Goal: Task Accomplishment & Management: Complete application form

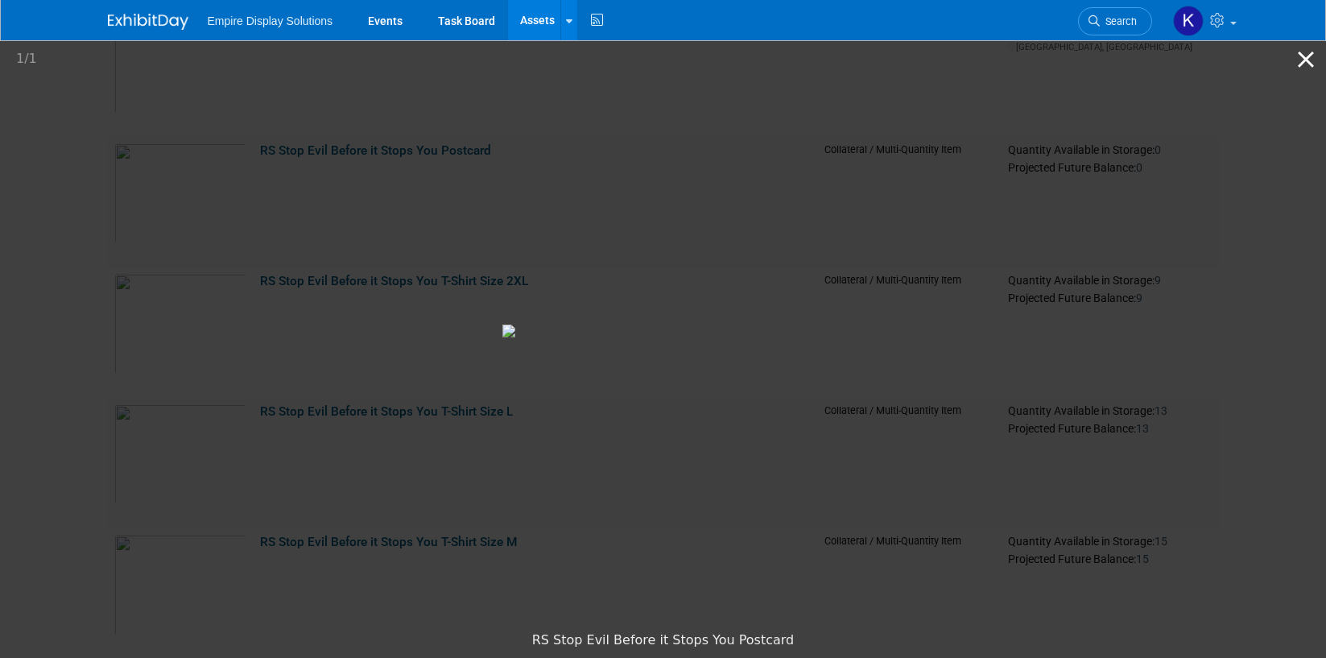
click at [1307, 58] on button "Close gallery" at bounding box center [1306, 59] width 40 height 38
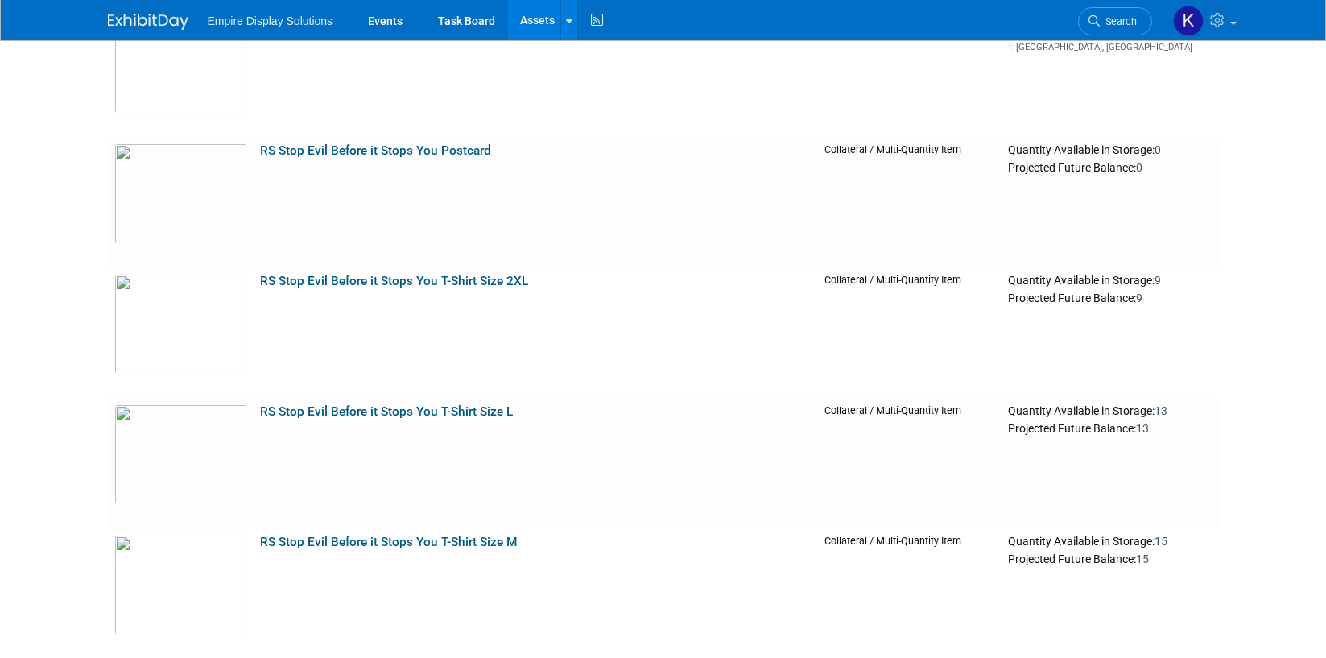
click at [123, 19] on img at bounding box center [148, 22] width 81 height 16
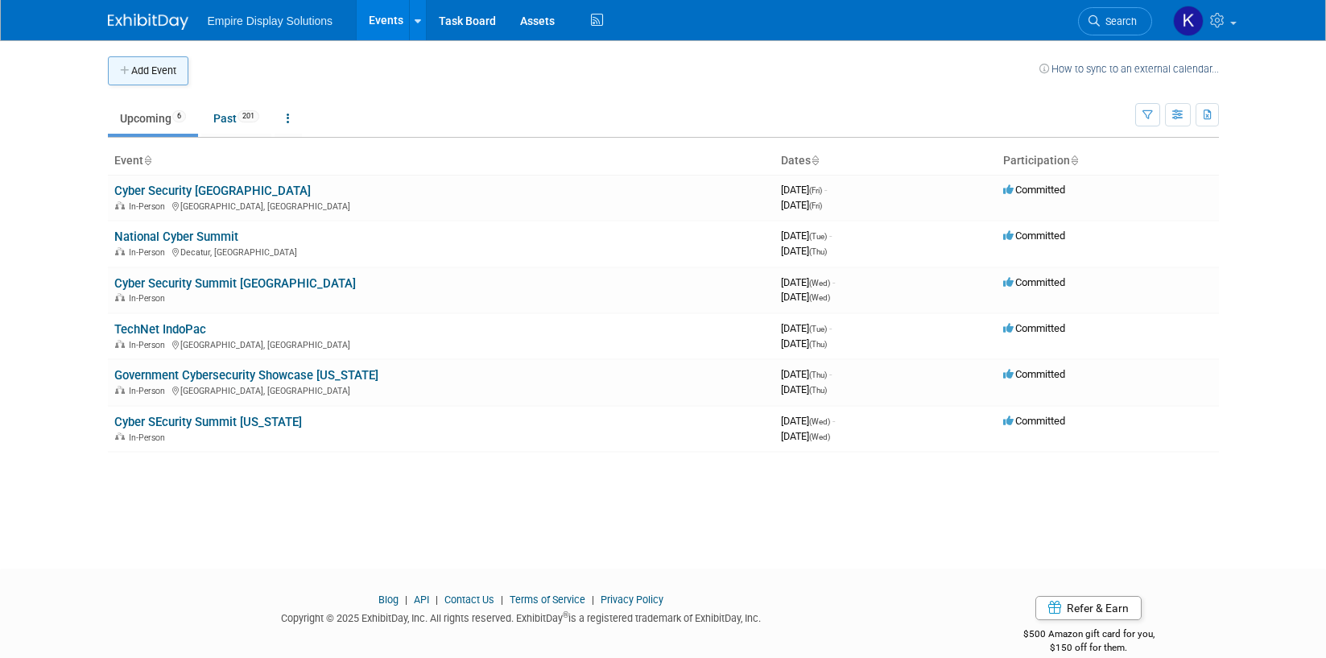
click at [155, 73] on button "Add Event" at bounding box center [148, 70] width 81 height 29
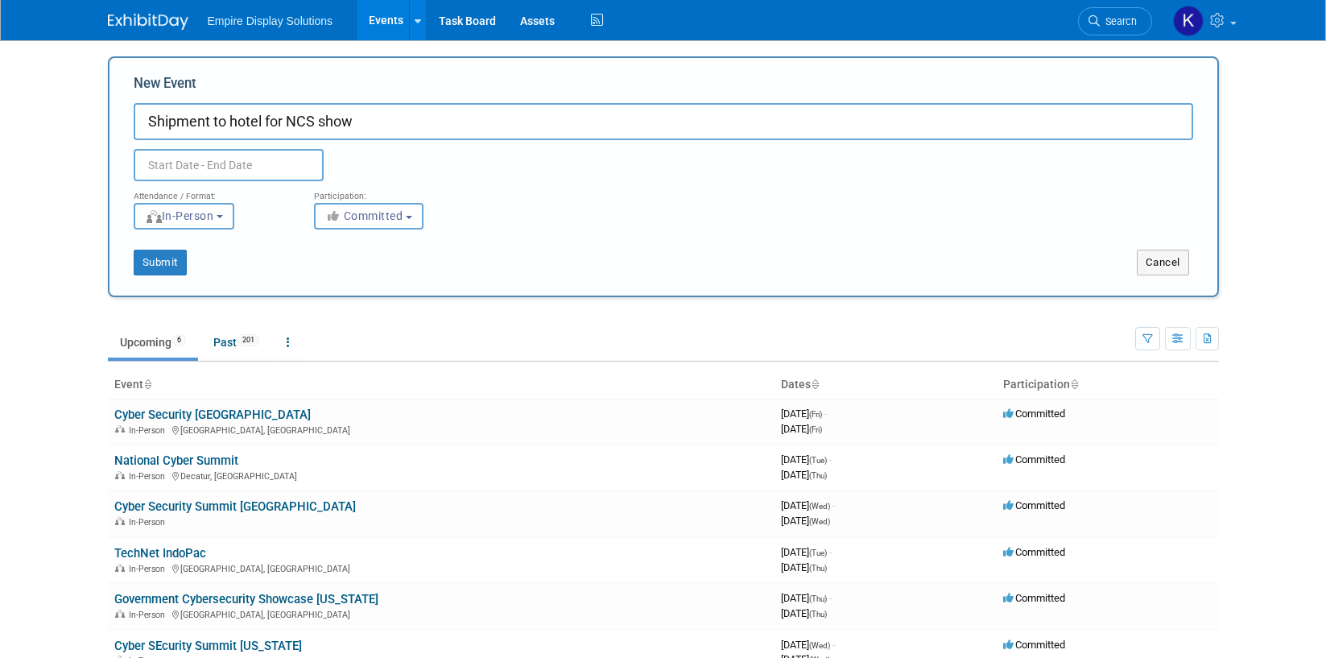
click at [262, 118] on input "Shipment to hotel for NCS show" at bounding box center [663, 121] width 1059 height 37
type input "Shipment to hotel for NCS show"
click at [202, 168] on input "text" at bounding box center [229, 165] width 190 height 32
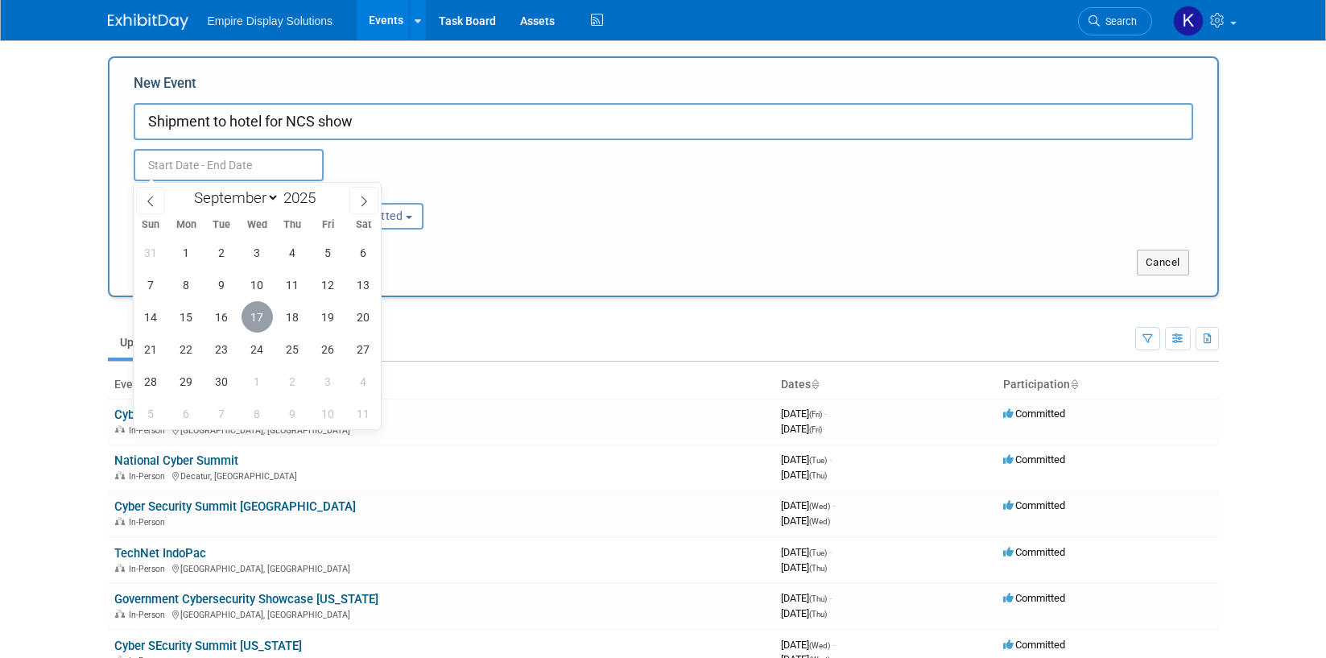
click at [259, 322] on span "17" at bounding box center [257, 316] width 31 height 31
click at [251, 319] on span "17" at bounding box center [257, 316] width 31 height 31
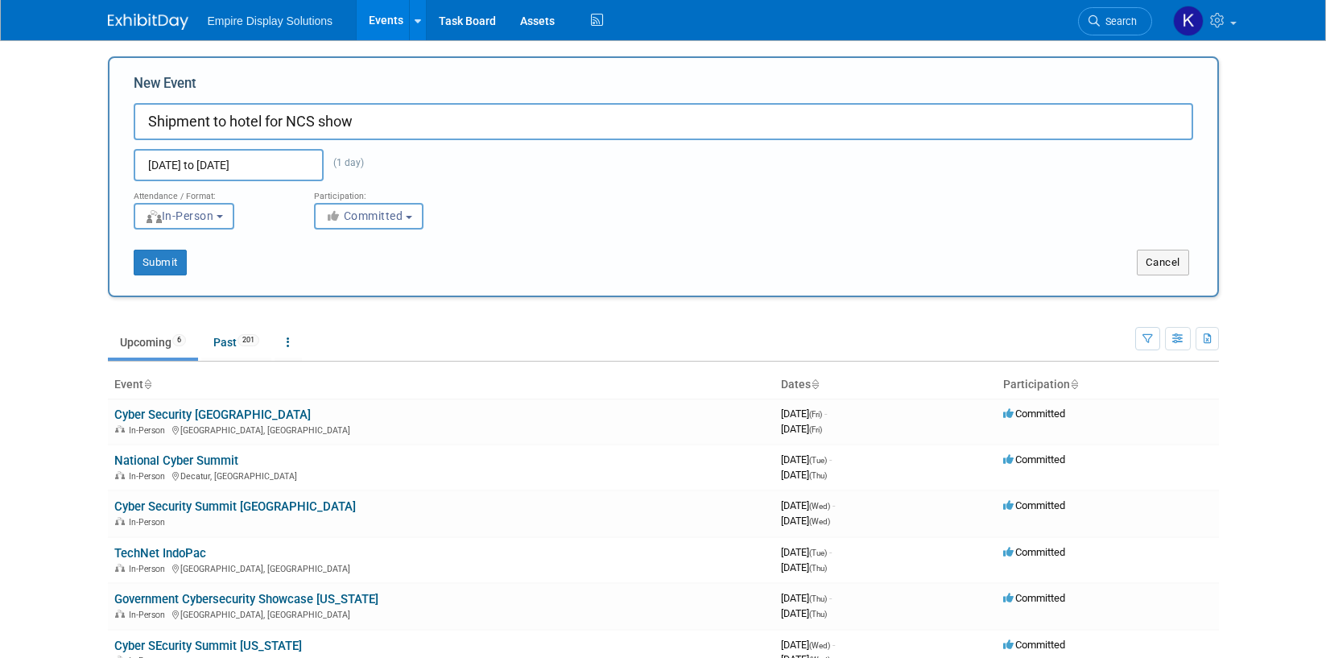
click at [218, 172] on input "Sep 17, 2025 to Sep 17, 2025" at bounding box center [229, 165] width 190 height 32
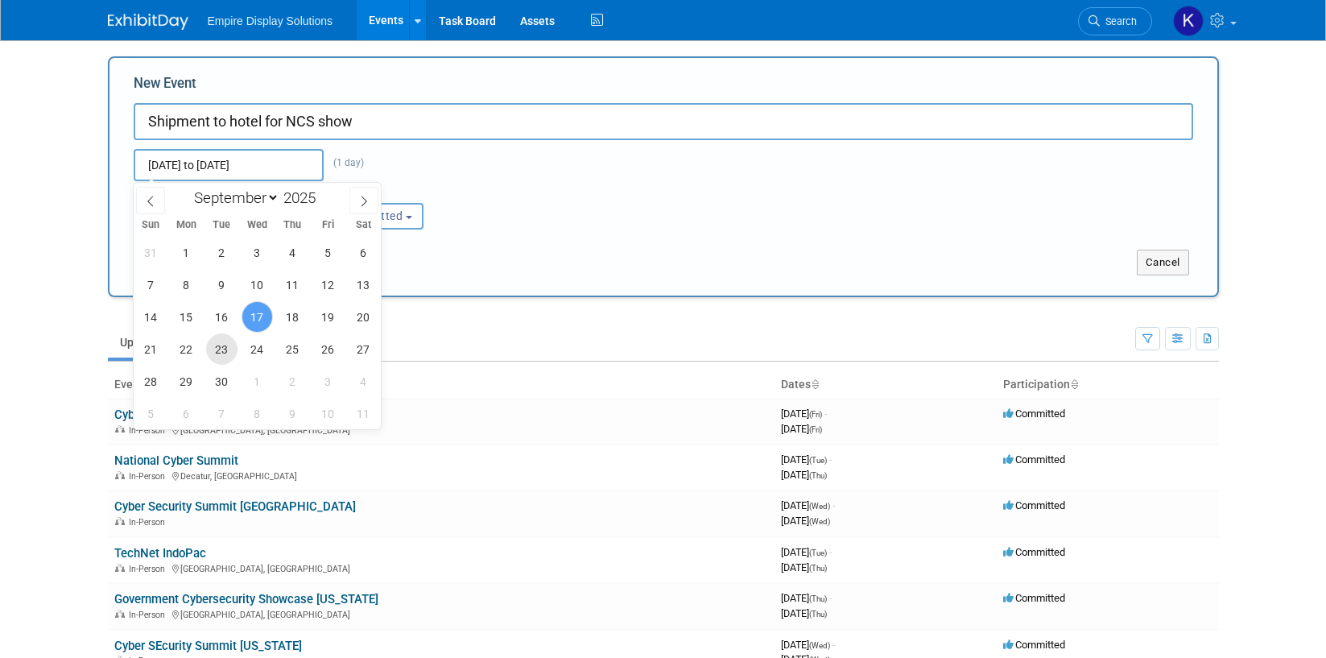
click at [213, 346] on span "23" at bounding box center [221, 348] width 31 height 31
click at [229, 351] on span "23" at bounding box center [221, 348] width 31 height 31
type input "Sep 23, 2025 to Sep 23, 2025"
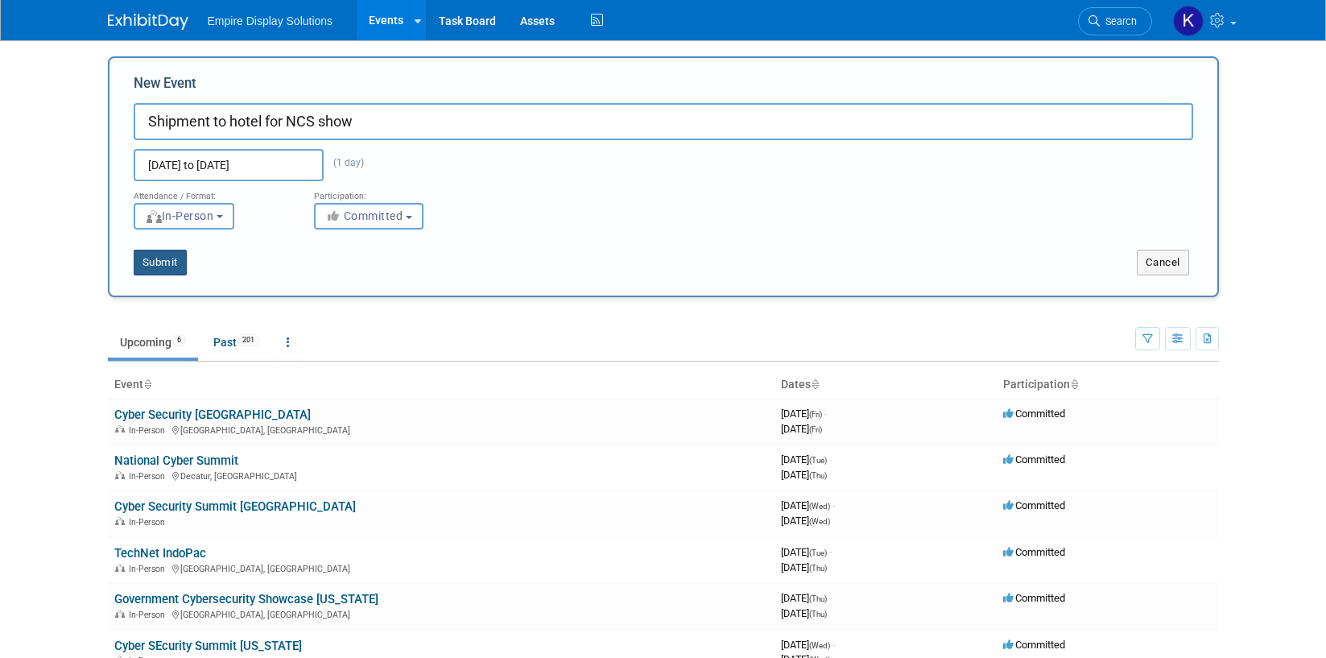
click at [168, 266] on button "Submit" at bounding box center [160, 263] width 53 height 26
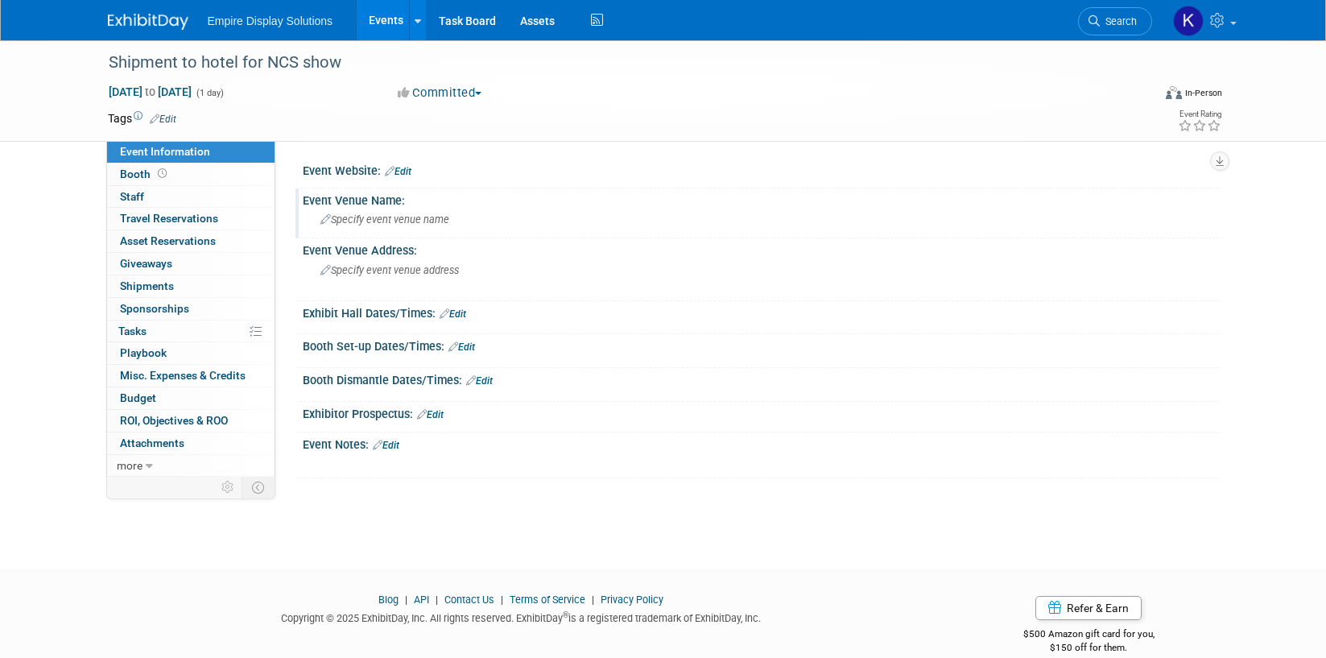
click at [391, 217] on span "Specify event venue name" at bounding box center [384, 219] width 129 height 12
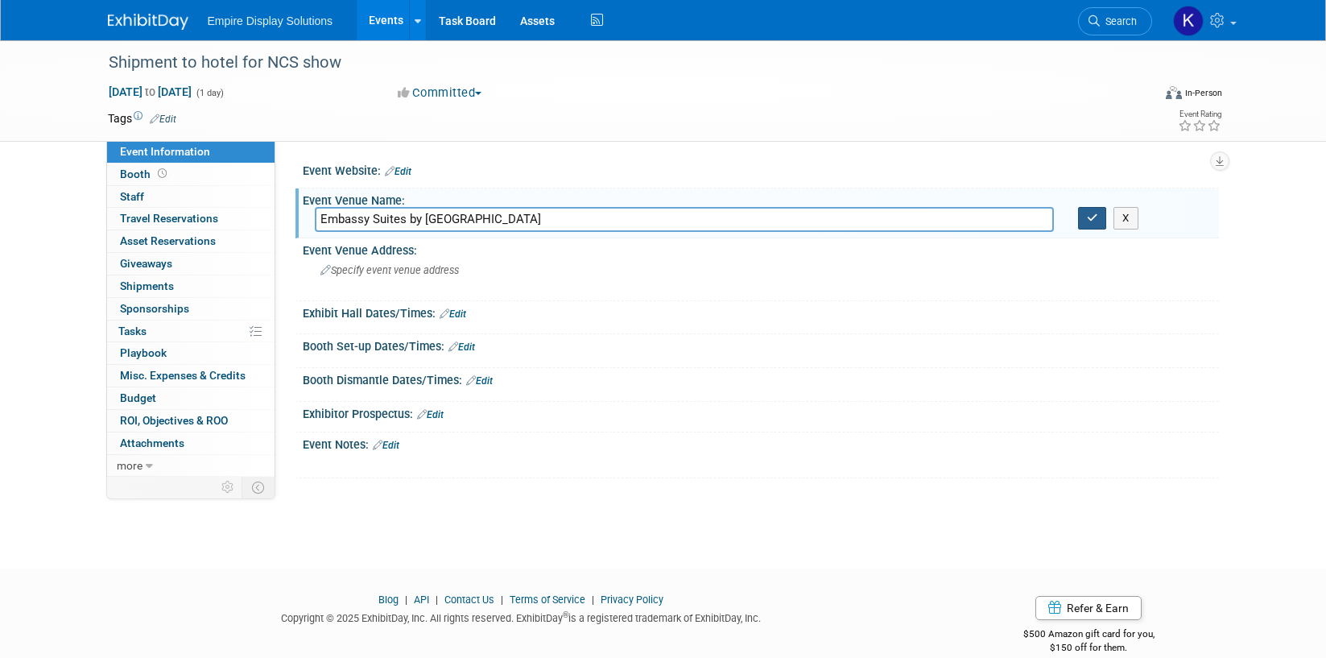
type input "Embassy Suites by Hilton Huntsville"
click at [1095, 228] on button "button" at bounding box center [1092, 218] width 29 height 23
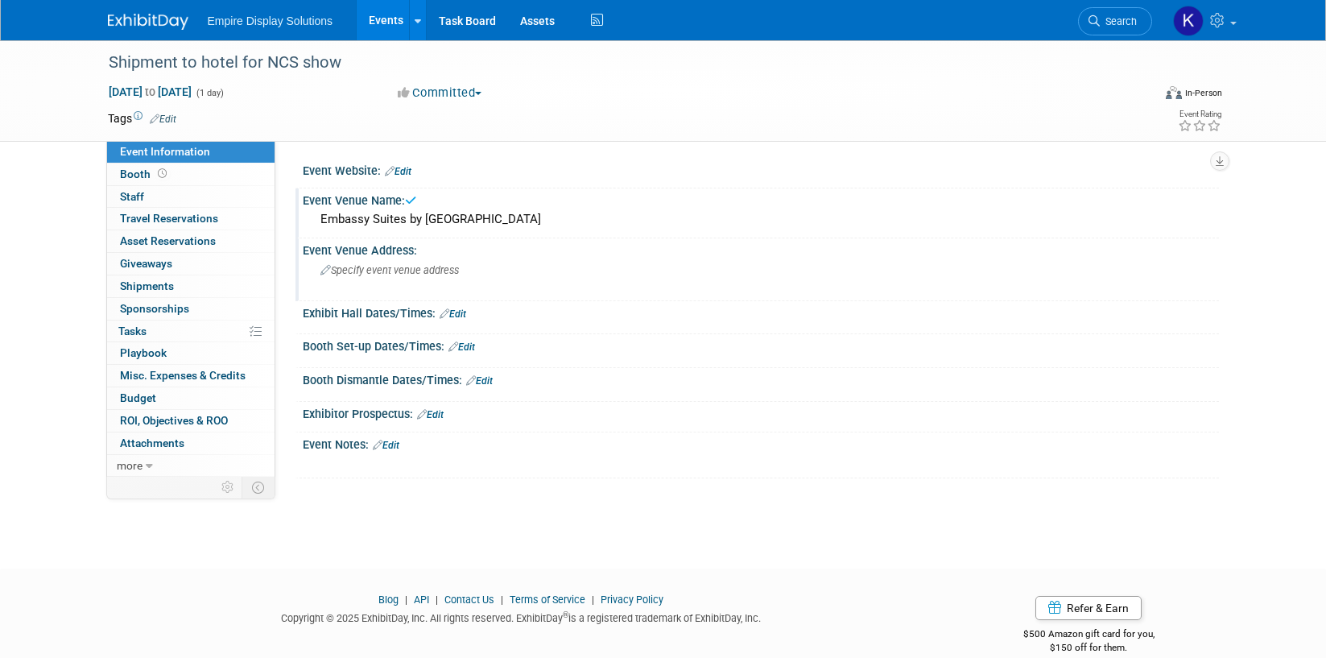
click at [388, 278] on div "Specify event venue address" at bounding box center [493, 276] width 357 height 37
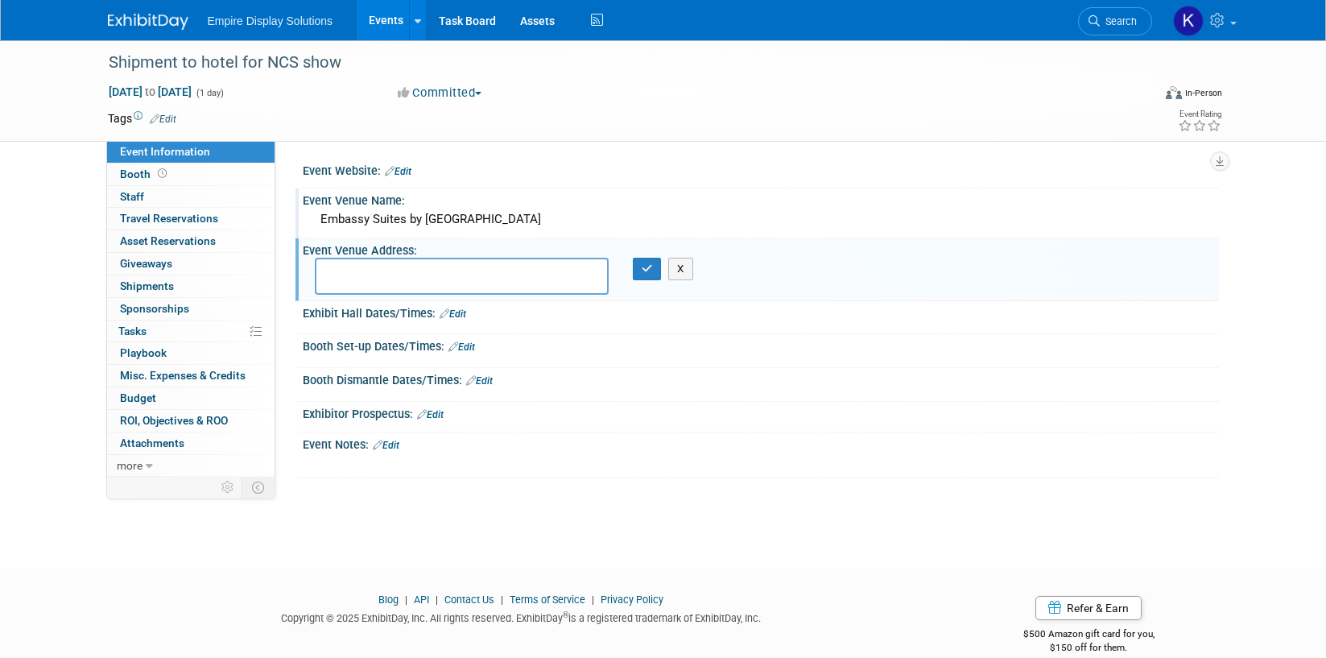
paste textarea "800 Monroe St SW, Huntsville, AL 35801"
type textarea "800 Monroe St SW, Huntsville, AL 35801"
click at [659, 267] on button "button" at bounding box center [647, 269] width 29 height 23
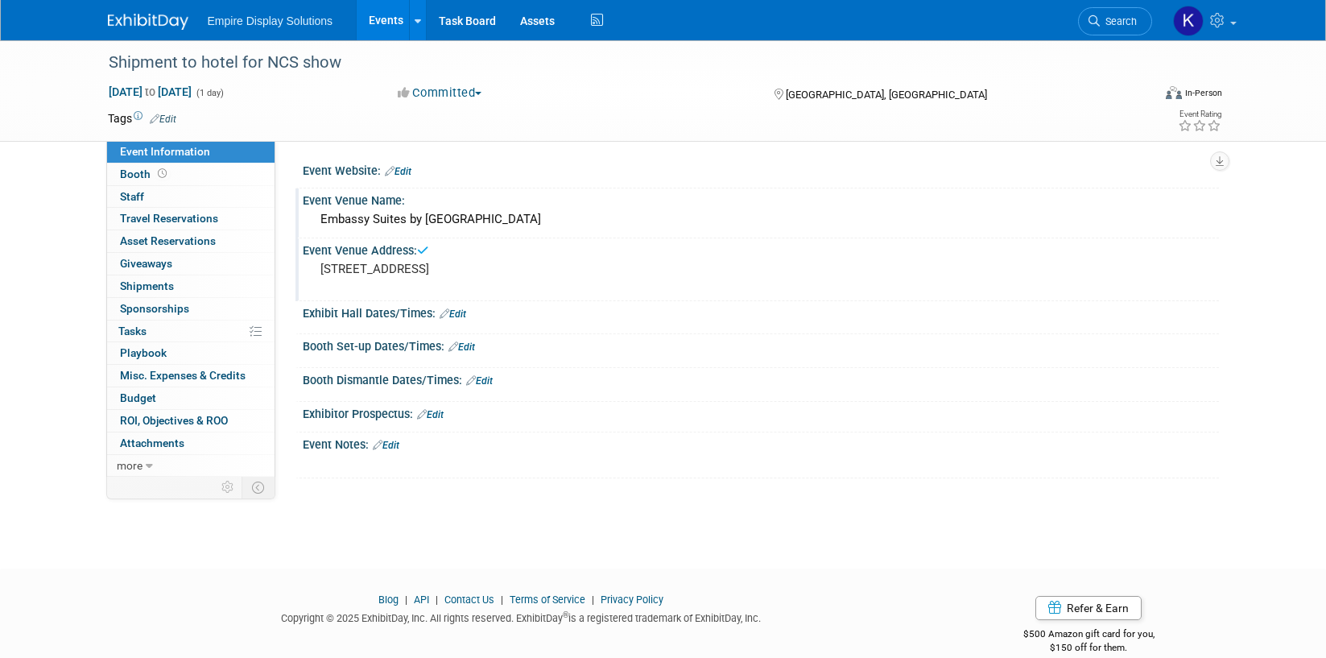
click at [390, 446] on link "Edit" at bounding box center [386, 445] width 27 height 11
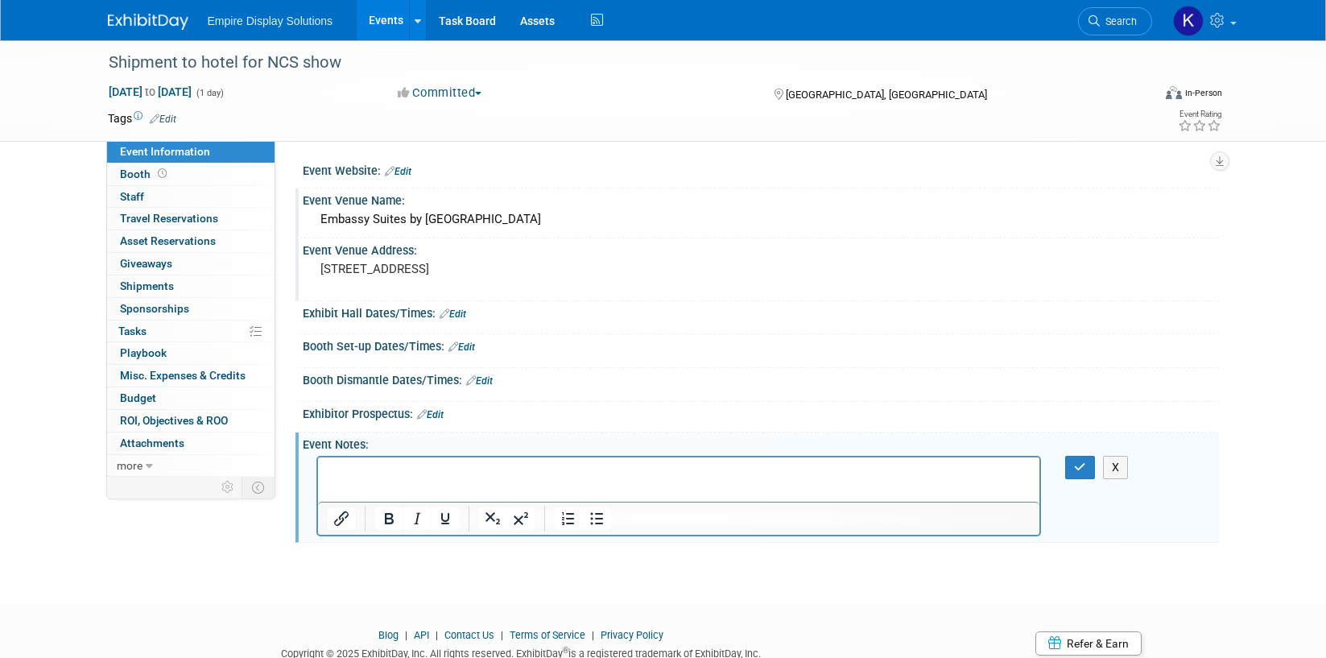
click at [382, 473] on p "Rich Text Area. Press ALT-0 for help." at bounding box center [679, 471] width 704 height 16
click at [1086, 463] on button "button" at bounding box center [1080, 467] width 30 height 23
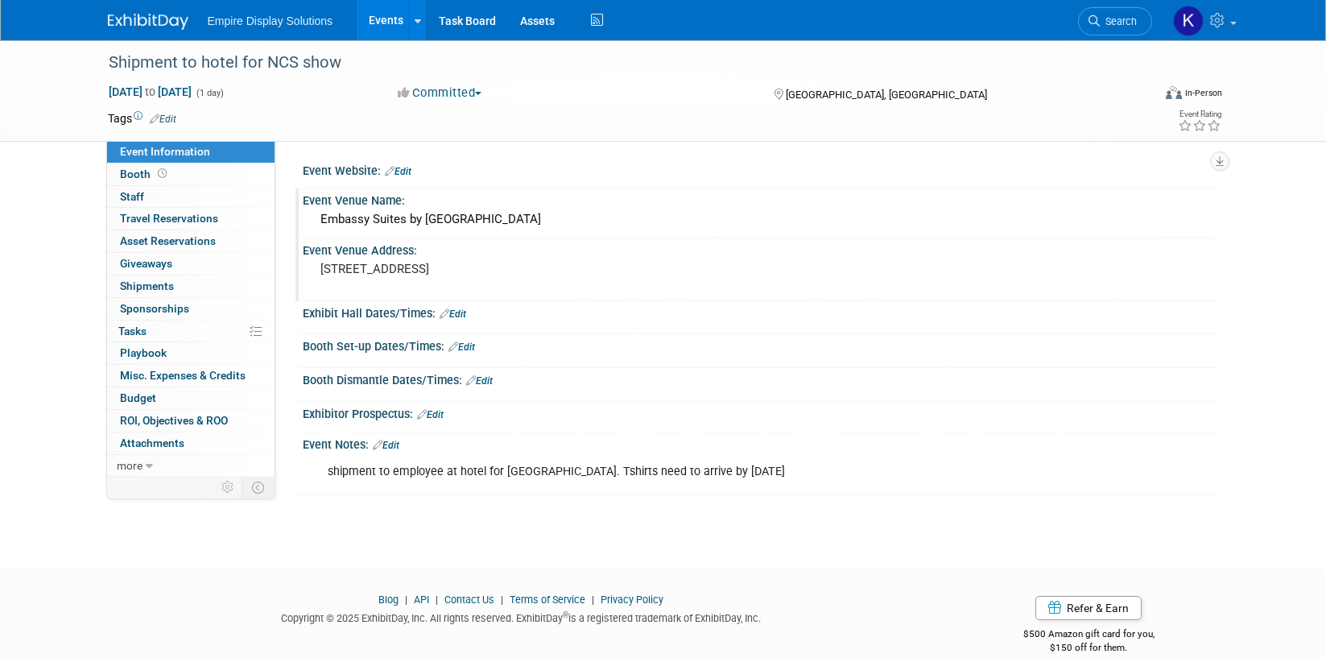
click at [408, 253] on div "Event Venue Address:" at bounding box center [761, 248] width 916 height 20
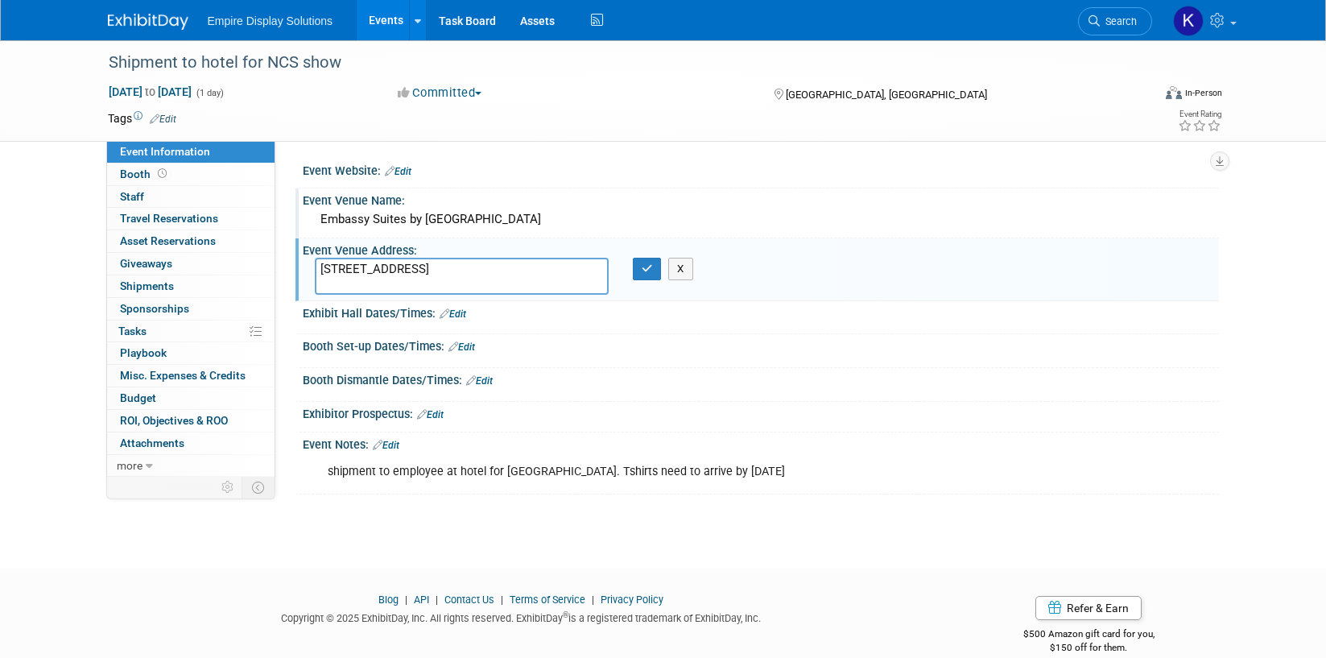
click at [322, 265] on textarea "800 Monroe St SW, Huntsville, AL 35801" at bounding box center [462, 276] width 294 height 37
click at [337, 264] on textarea "800 Monroe St SW, Huntsville, AL 35801" at bounding box center [462, 276] width 294 height 37
type textarea "ATTN: RedSeal / John Gutter 800 Monroe St SW, Huntsville, AL 35801"
click at [642, 268] on icon "button" at bounding box center [647, 268] width 11 height 10
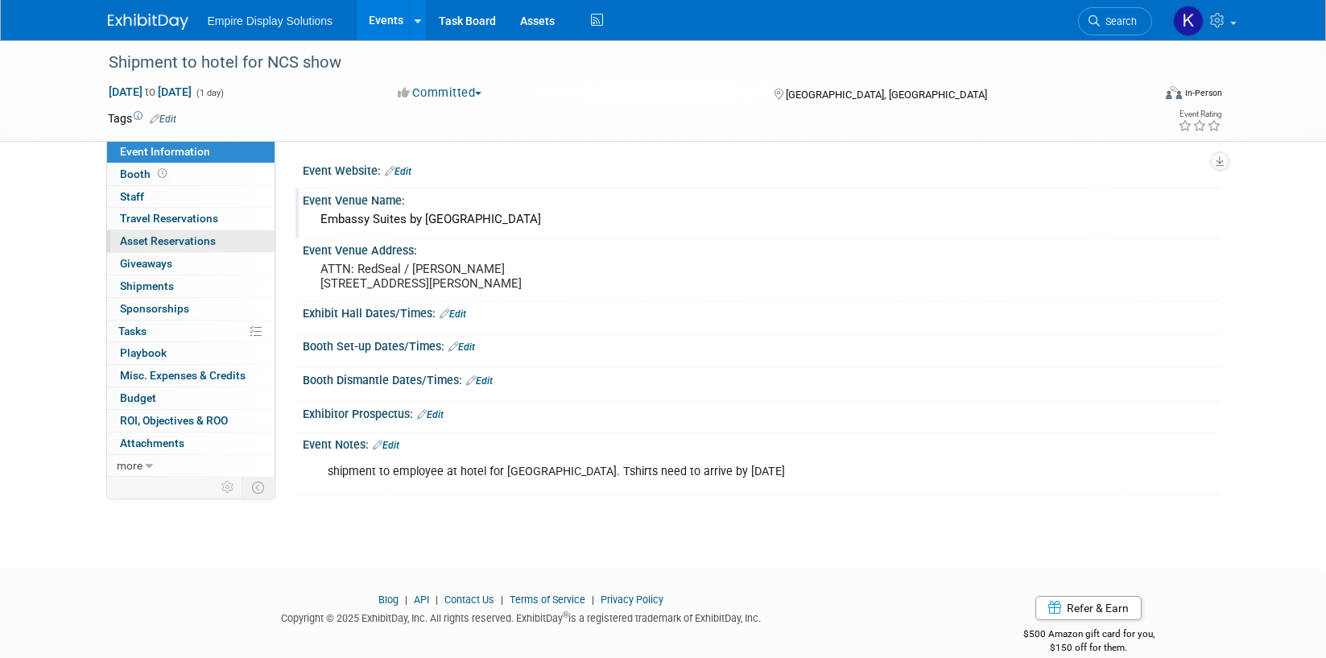
click at [175, 244] on span "Asset Reservations 0" at bounding box center [168, 240] width 96 height 13
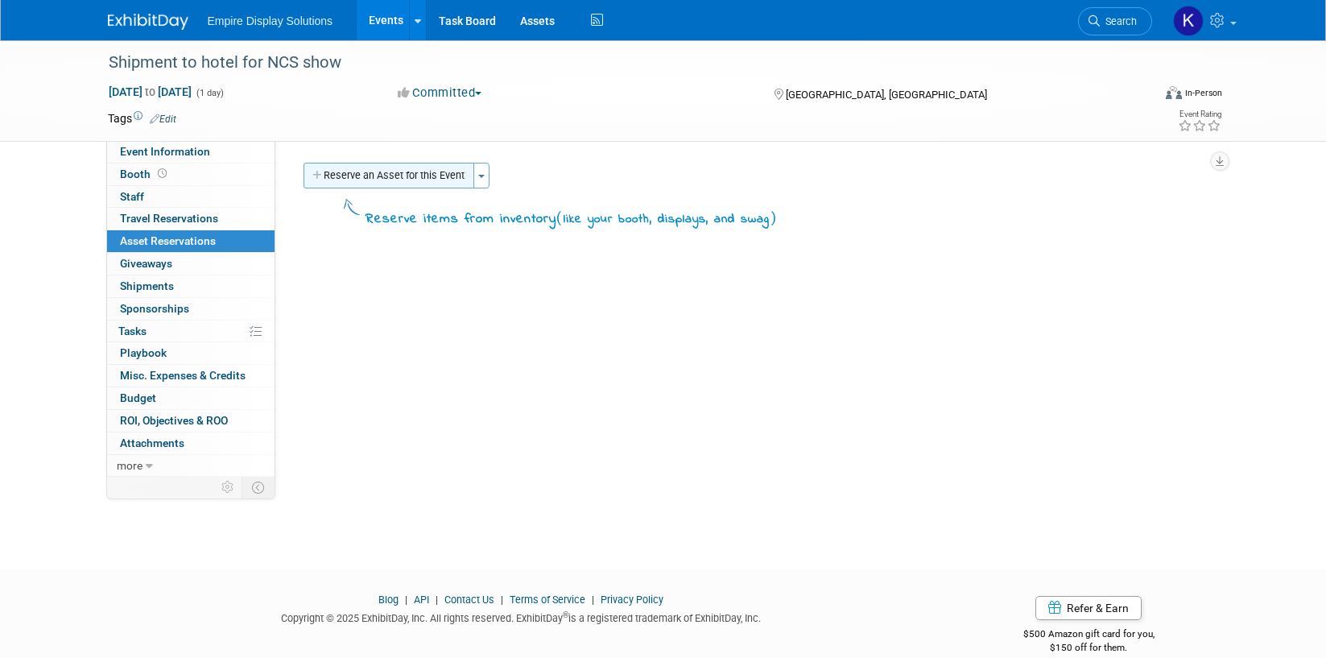
click at [390, 165] on button "Reserve an Asset for this Event" at bounding box center [389, 176] width 171 height 26
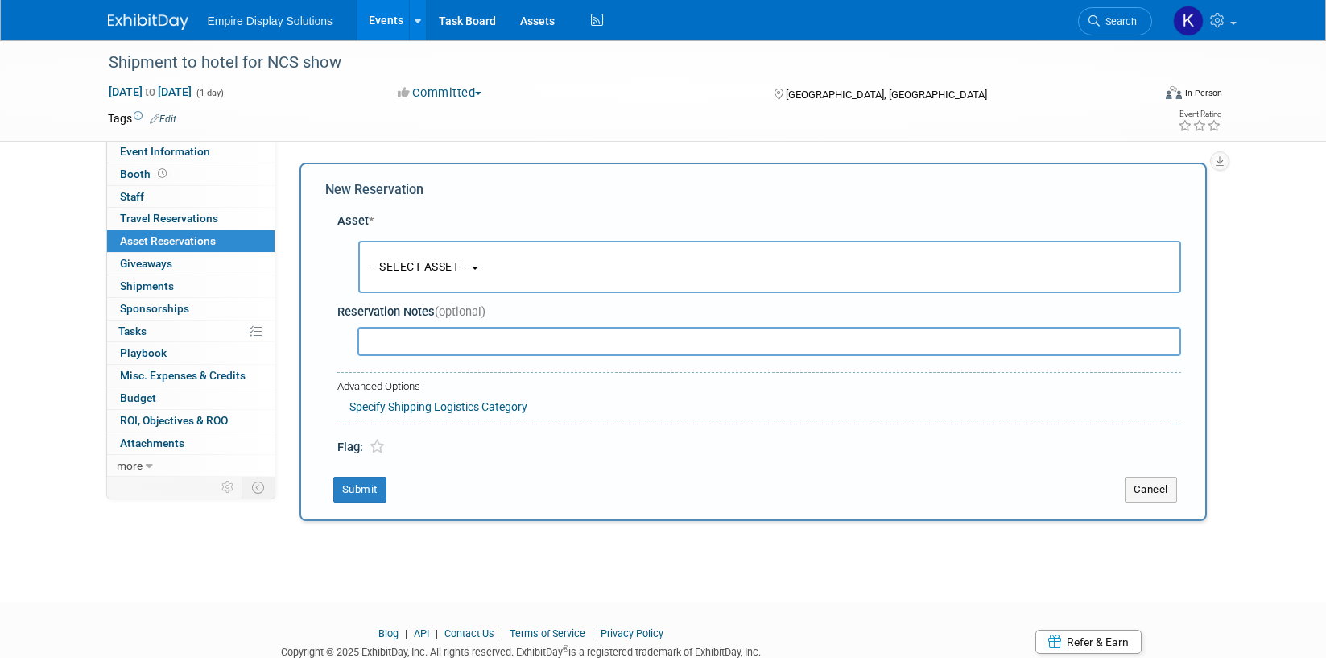
scroll to position [15, 0]
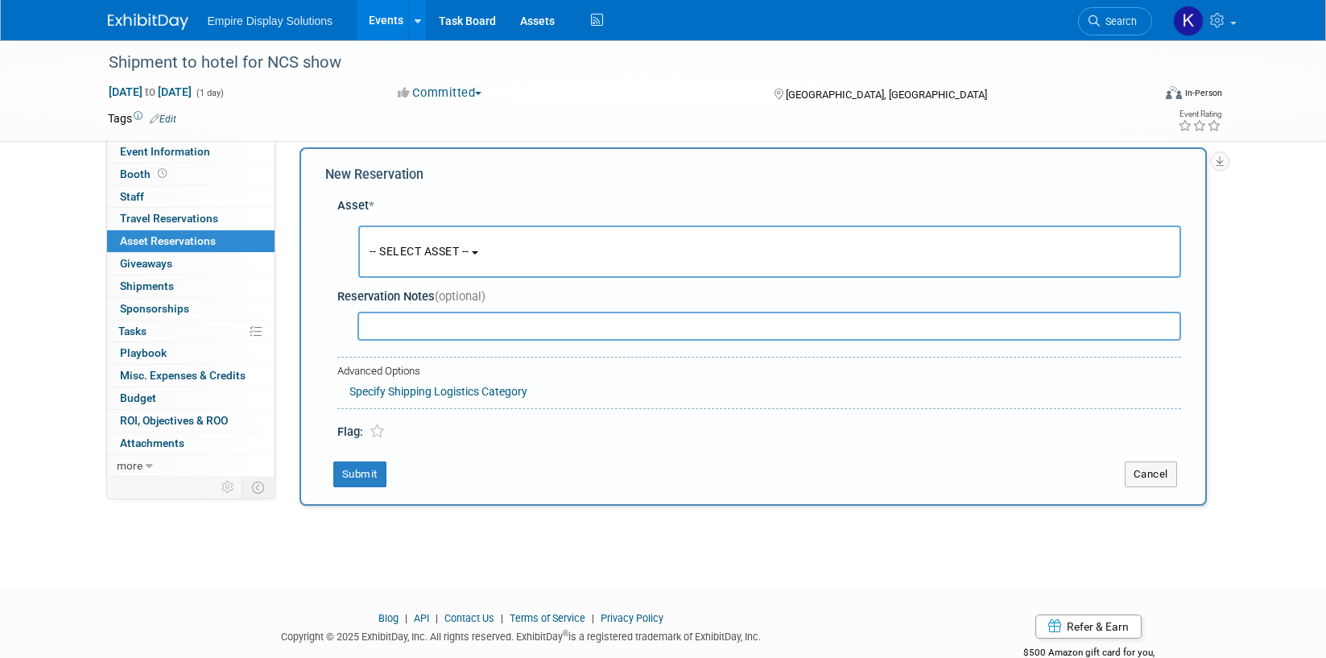
click at [421, 251] on span "-- SELECT ASSET --" at bounding box center [420, 251] width 100 height 13
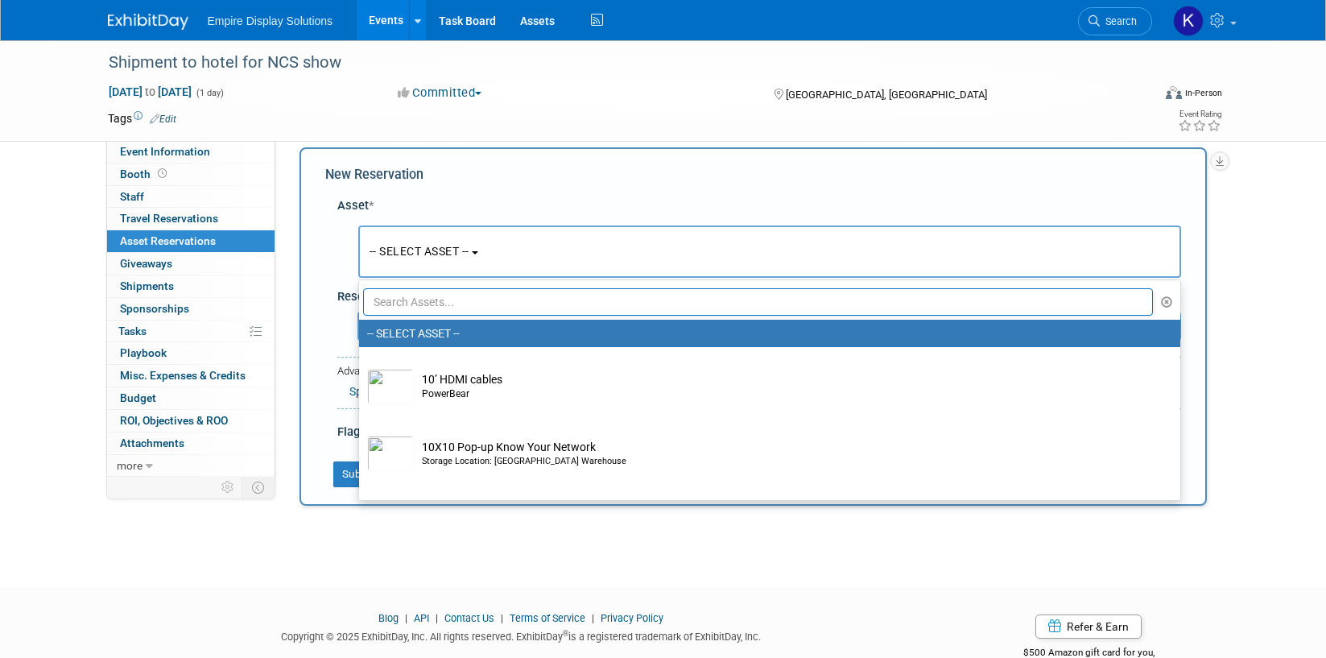
click at [432, 298] on input "text" at bounding box center [758, 301] width 791 height 27
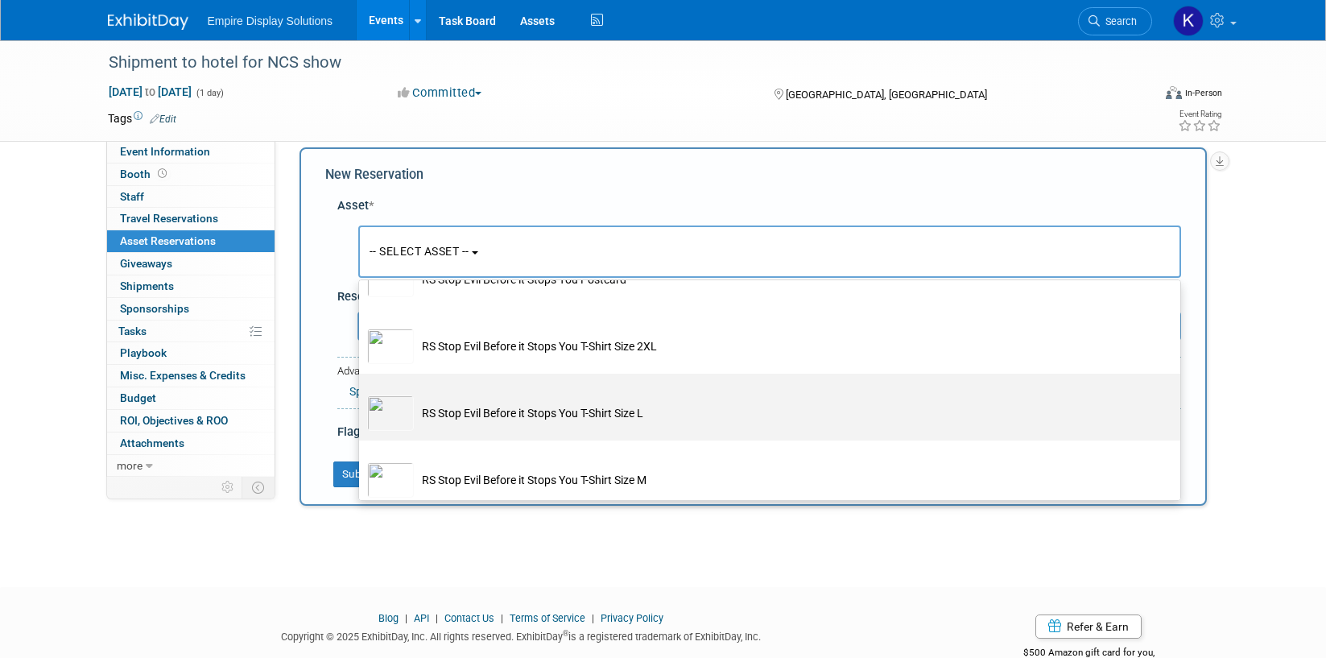
scroll to position [101, 0]
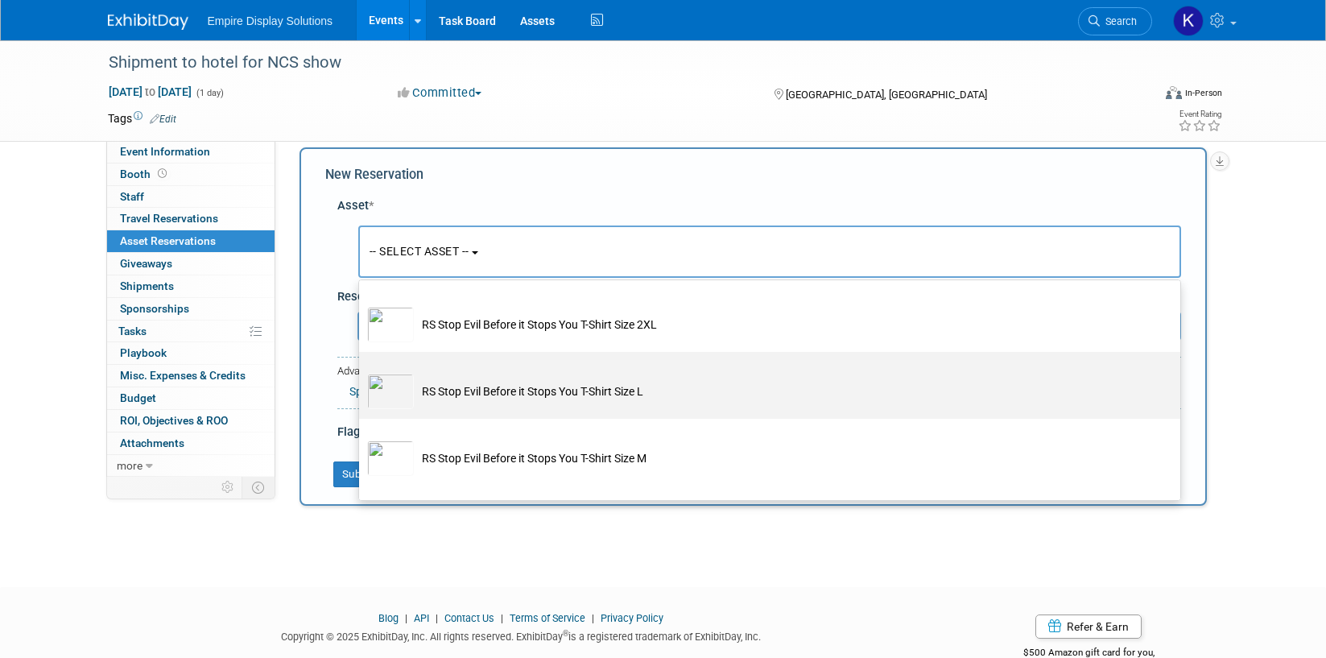
type input "stop"
click at [532, 388] on td "RS Stop Evil Before it Stops You T-Shirt Size L" at bounding box center [781, 391] width 734 height 35
click at [361, 371] on input "RS Stop Evil Before it Stops You T-Shirt Size L" at bounding box center [356, 366] width 10 height 10
select select "10729184"
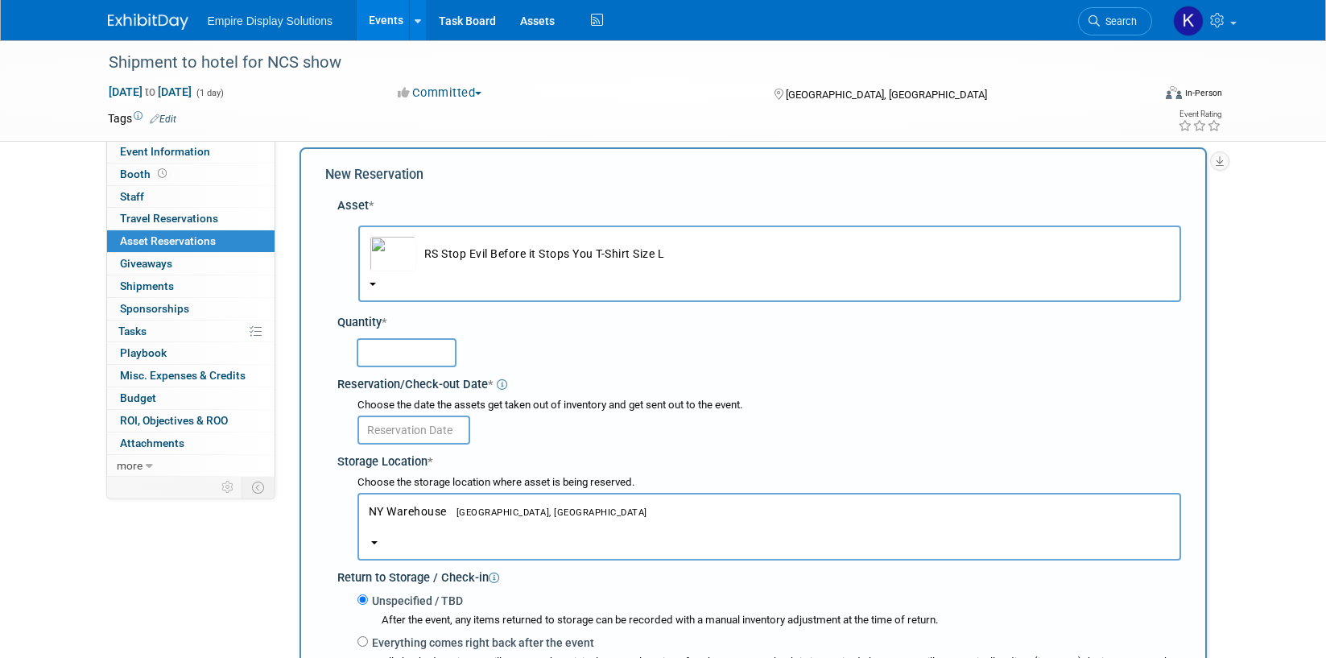
click at [420, 356] on input "text" at bounding box center [407, 352] width 100 height 29
type input "1"
type input "10"
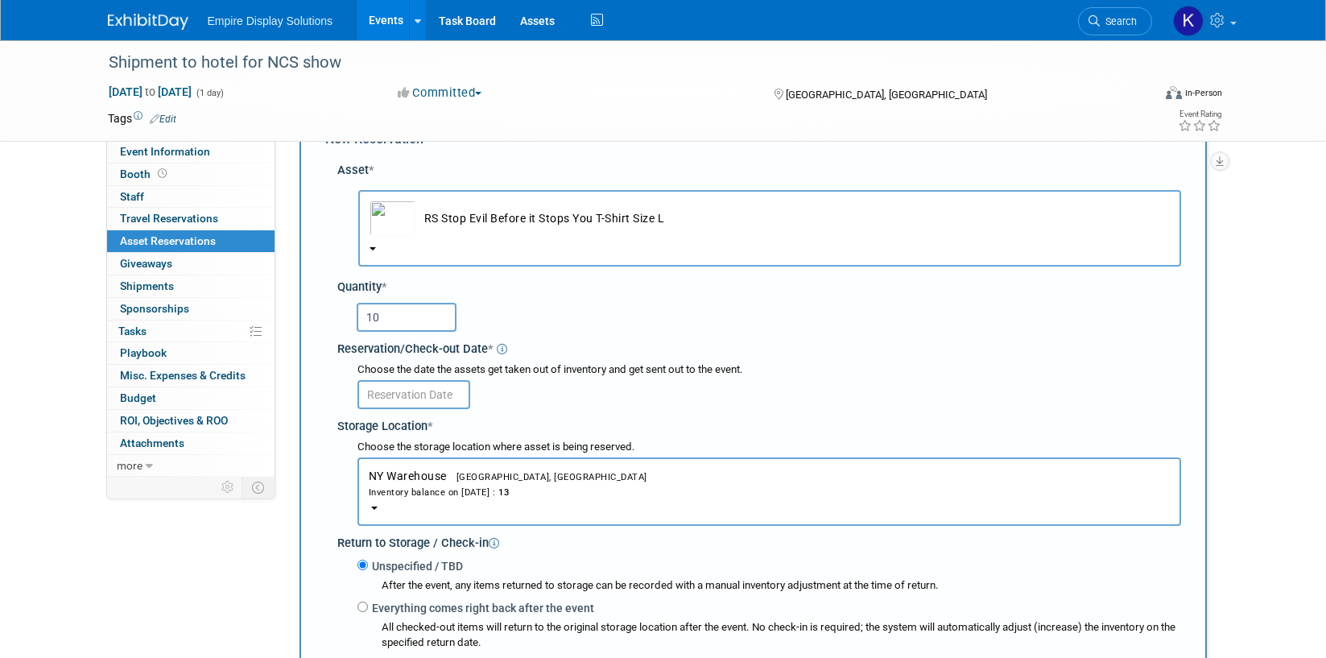
click at [415, 392] on input "text" at bounding box center [413, 394] width 113 height 29
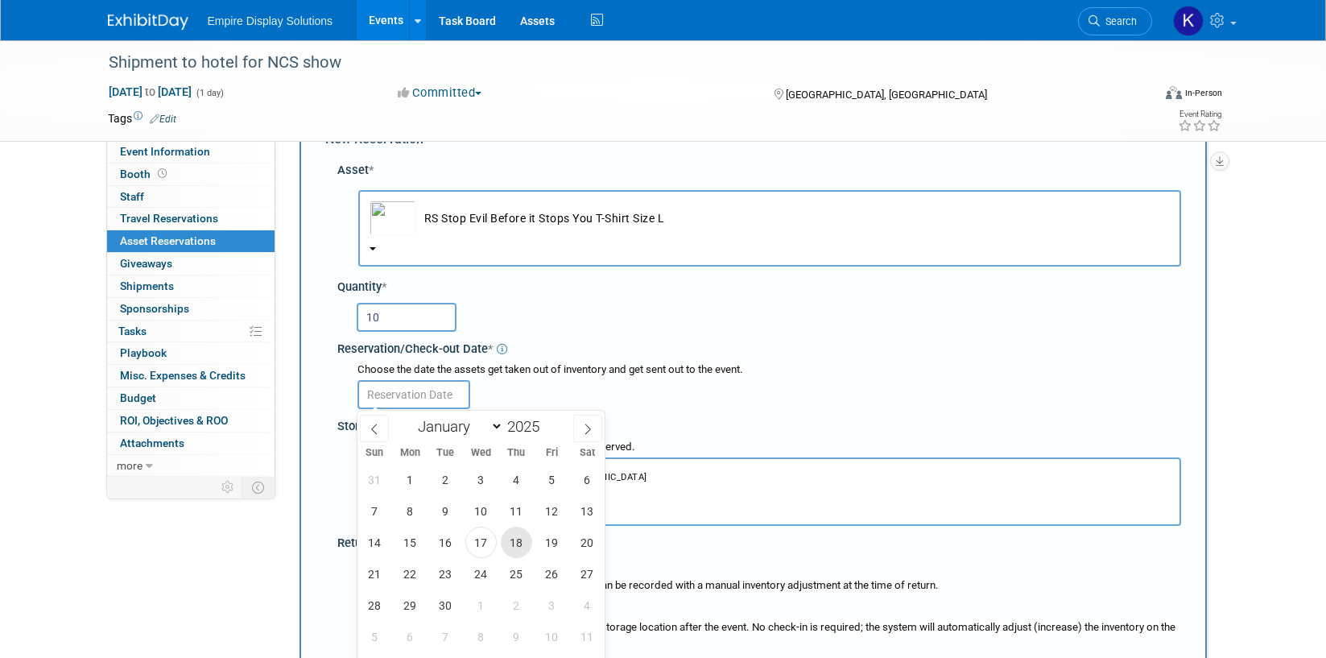
click at [513, 543] on span "18" at bounding box center [516, 542] width 31 height 31
type input "Sep 18, 2025"
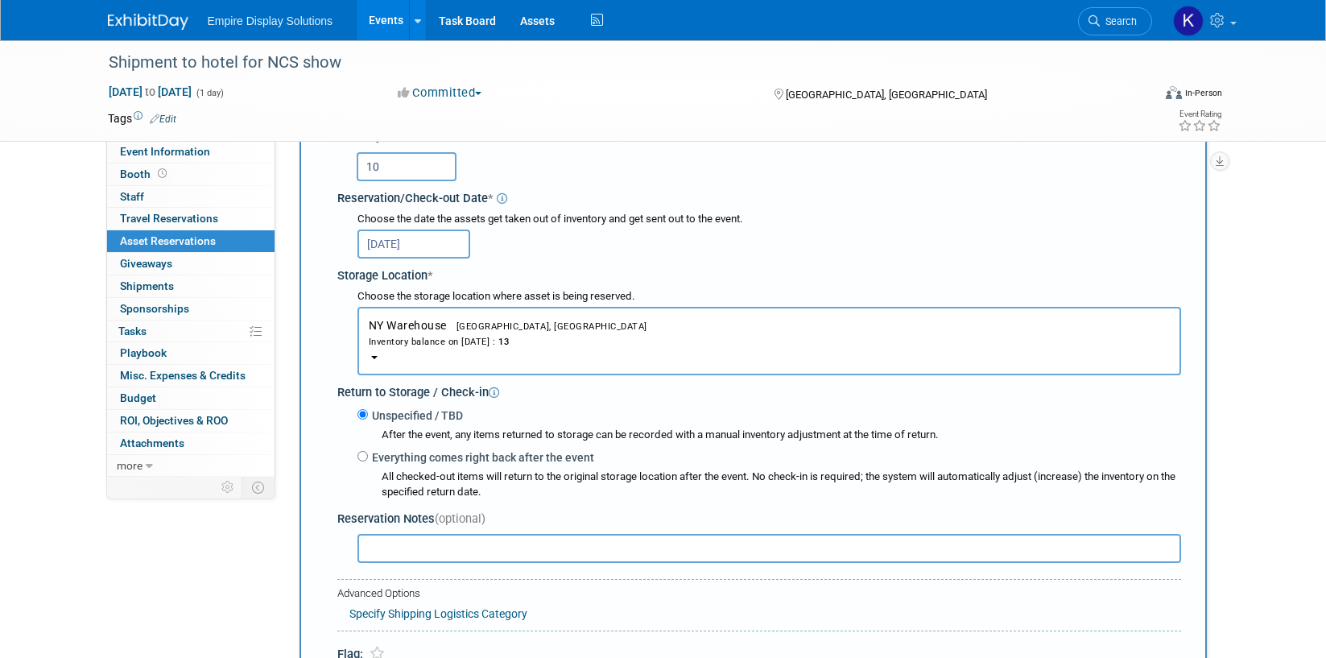
scroll to position [374, 0]
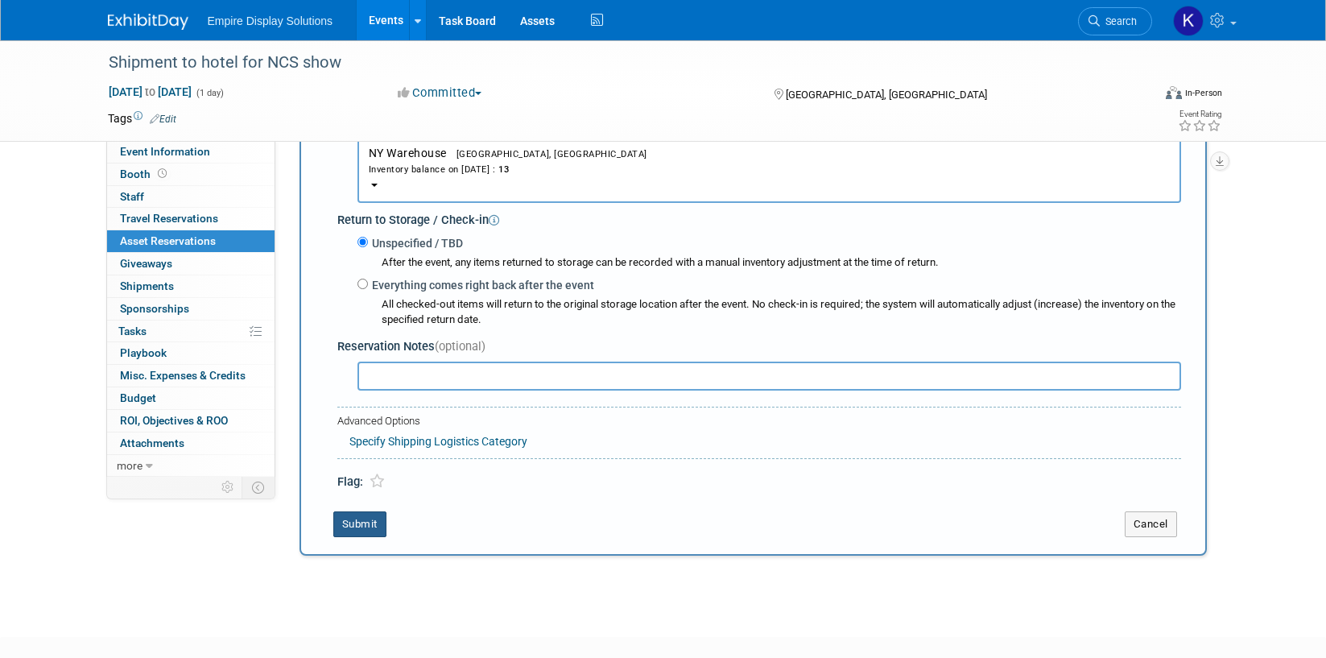
click at [378, 534] on button "Submit" at bounding box center [359, 524] width 53 height 26
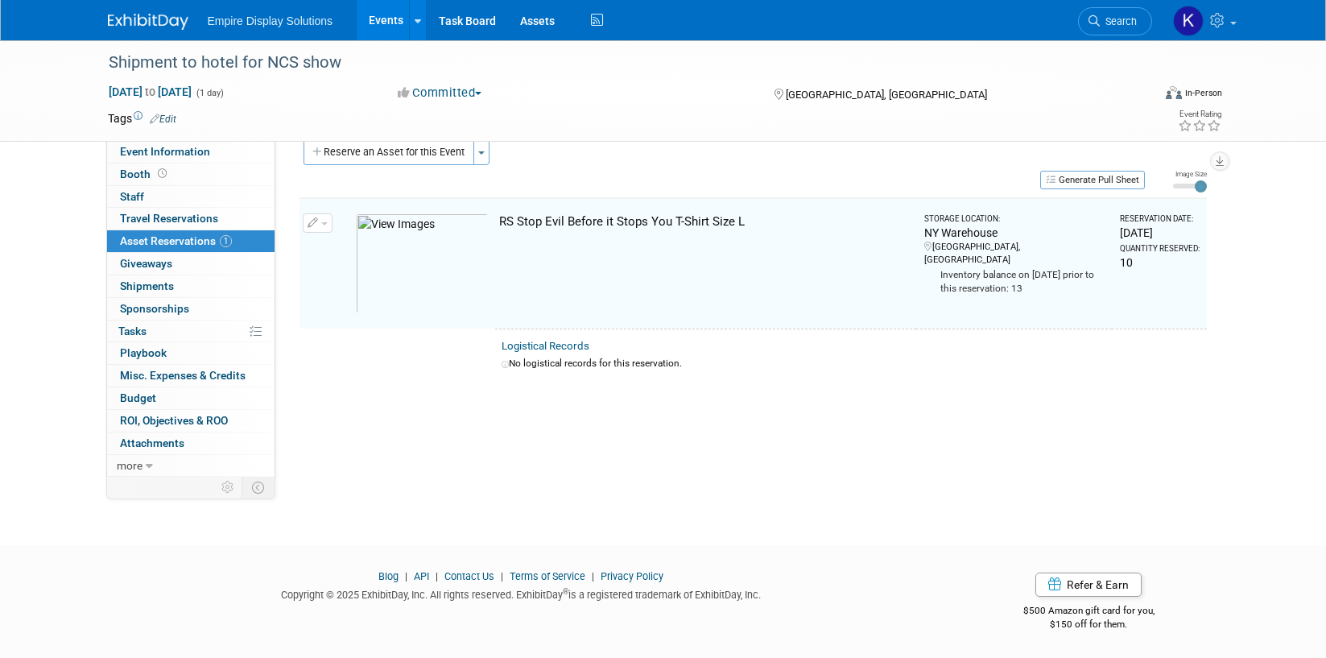
scroll to position [20, 0]
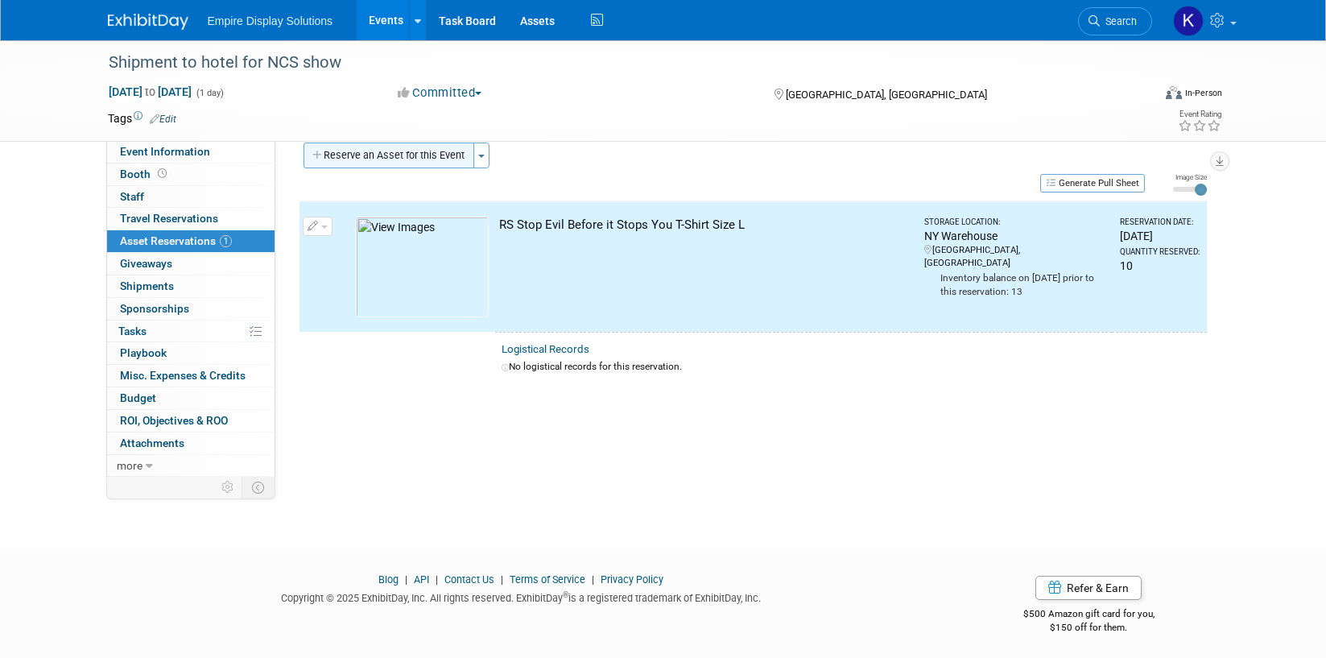
click at [423, 149] on button "Reserve an Asset for this Event" at bounding box center [389, 155] width 171 height 26
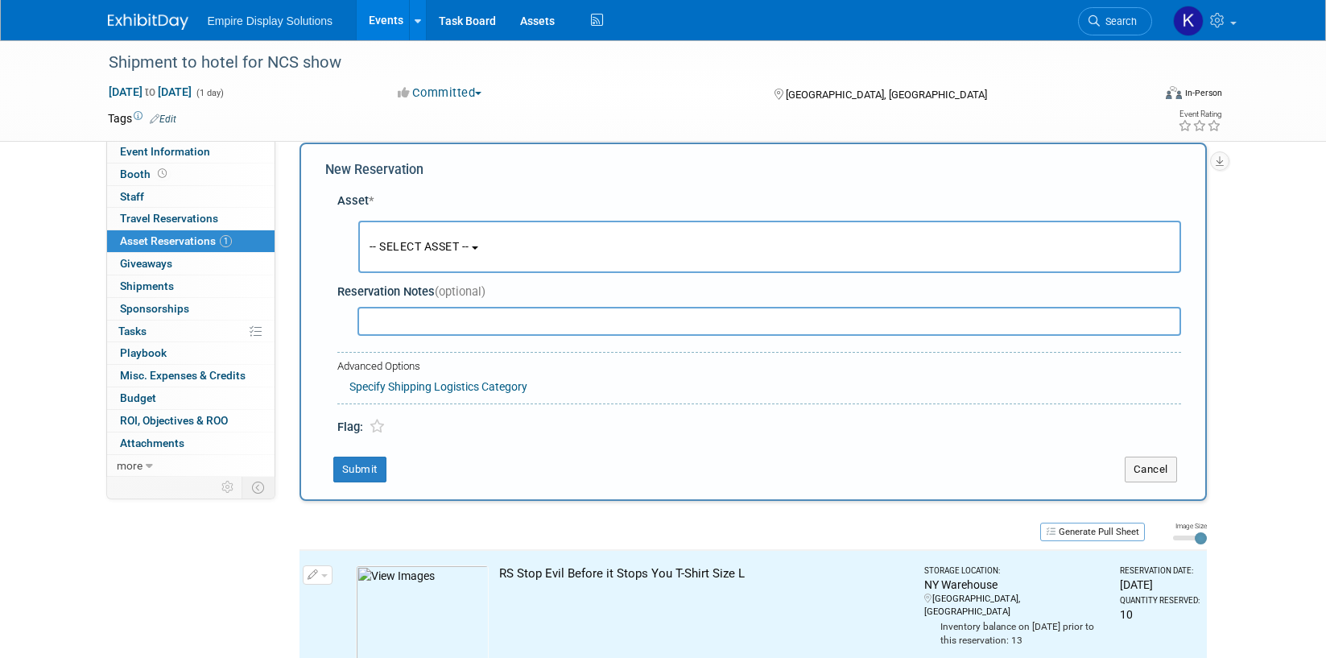
scroll to position [15, 0]
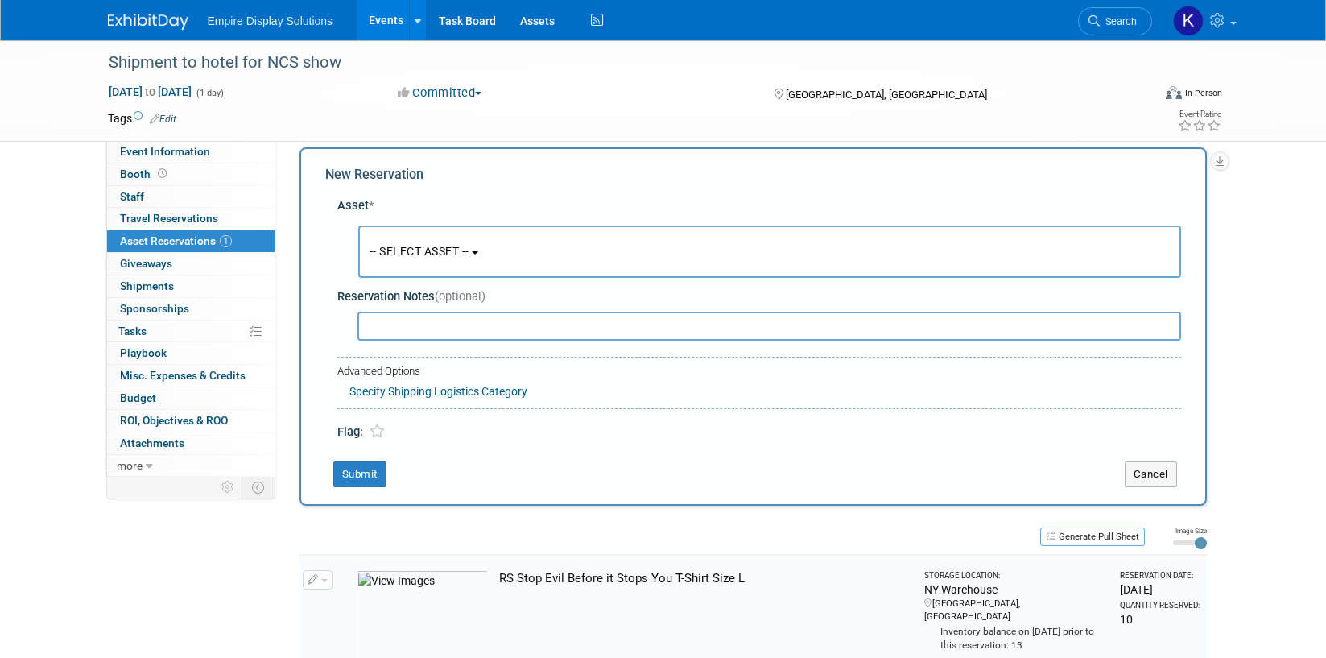
click at [424, 254] on span "-- SELECT ASSET --" at bounding box center [420, 251] width 100 height 13
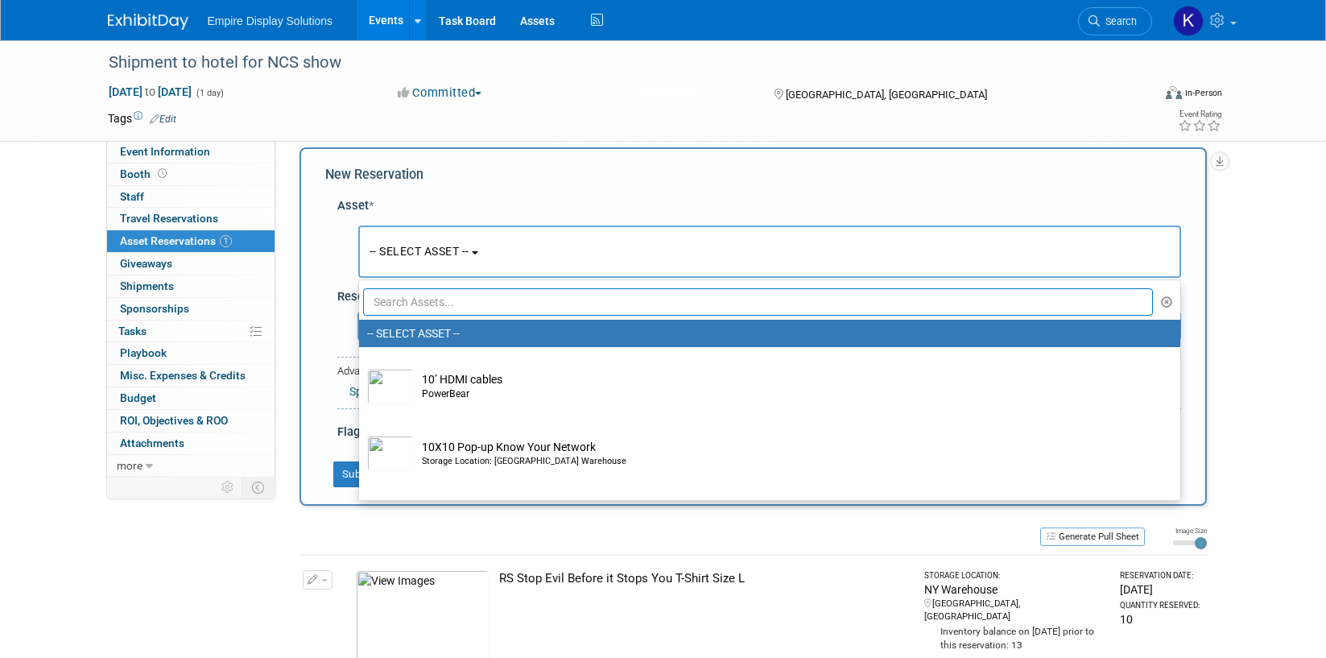
click at [444, 304] on input "text" at bounding box center [758, 301] width 791 height 27
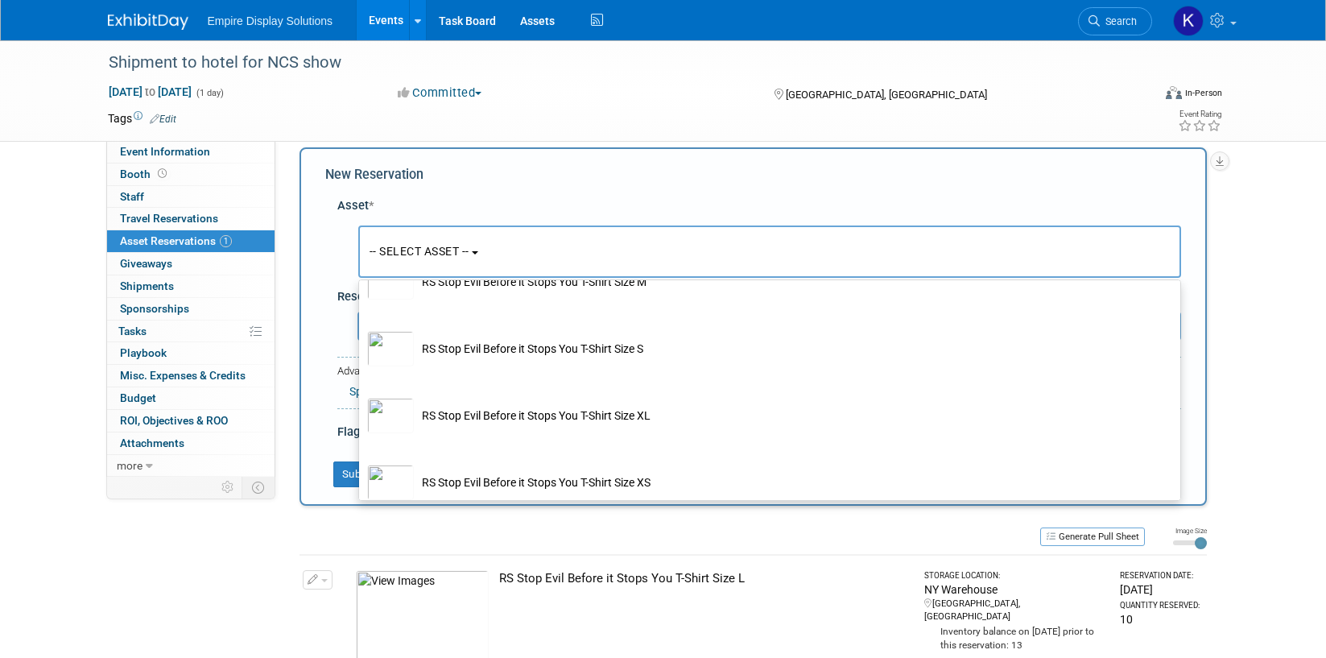
scroll to position [297, 0]
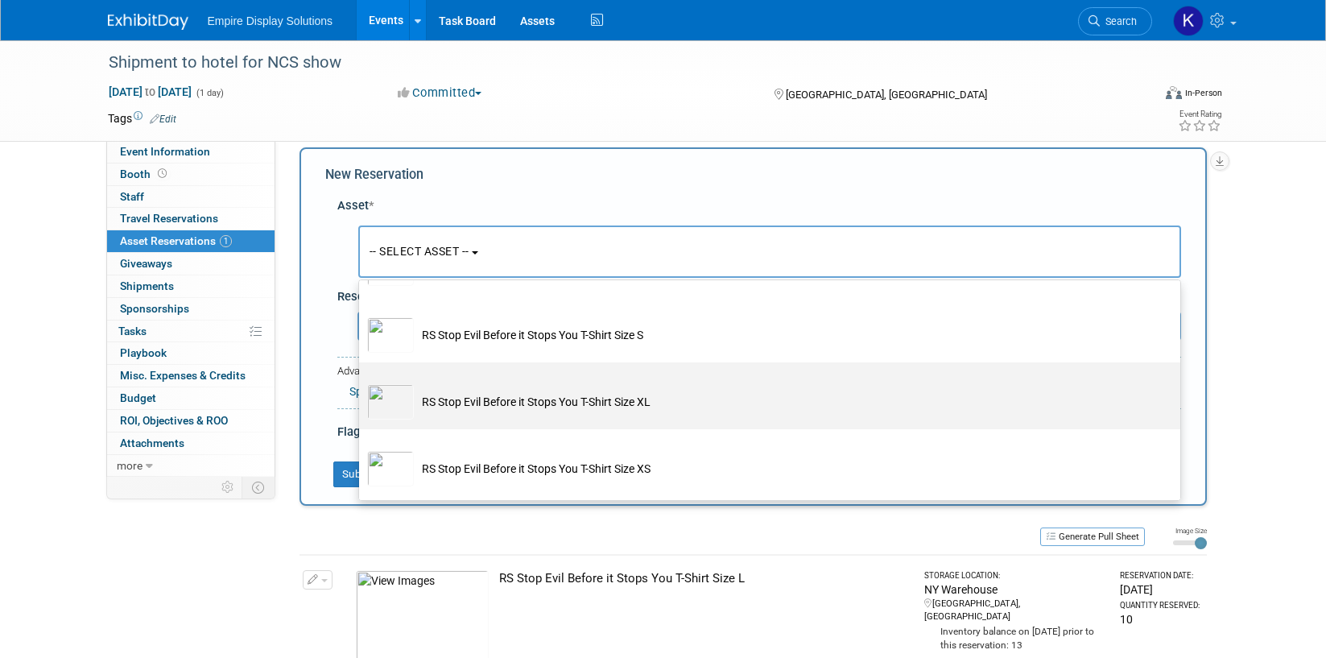
type input "stop"
click at [512, 410] on td "RS Stop Evil Before it Stops You T-Shirt Size XL" at bounding box center [781, 401] width 734 height 35
click at [361, 382] on input "RS Stop Evil Before it Stops You T-Shirt Size XL" at bounding box center [356, 376] width 10 height 10
select select "10729186"
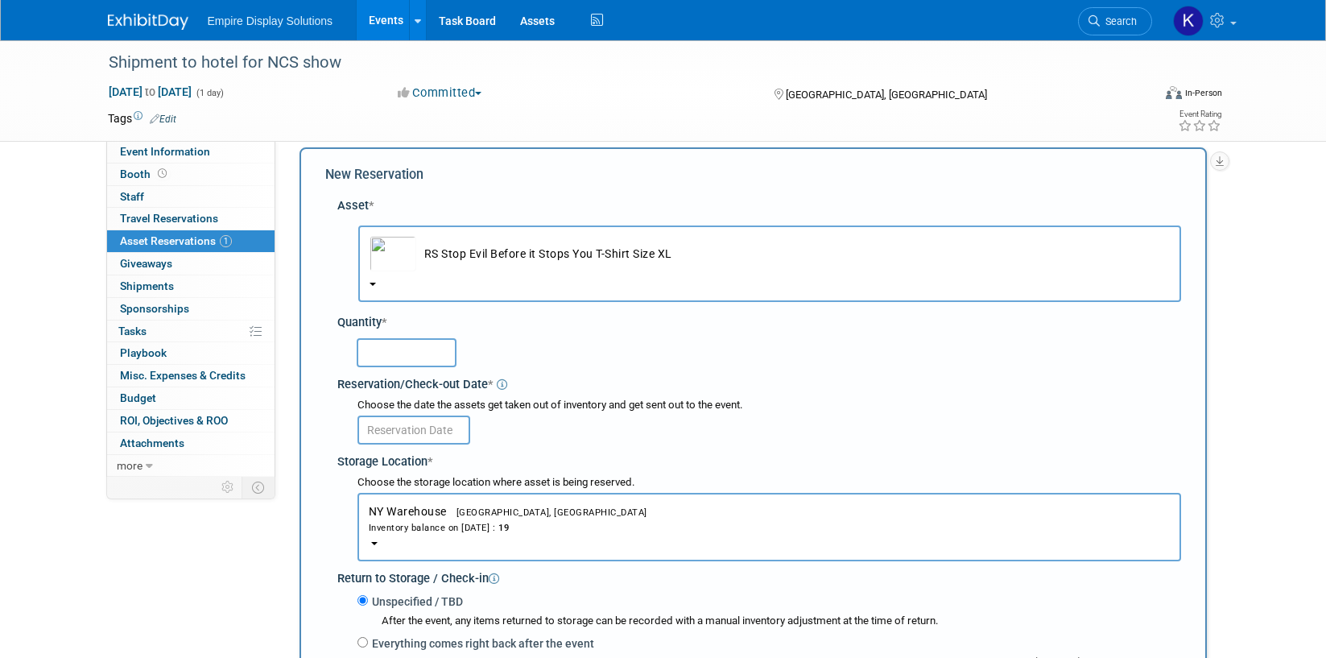
click at [419, 355] on input "text" at bounding box center [407, 352] width 100 height 29
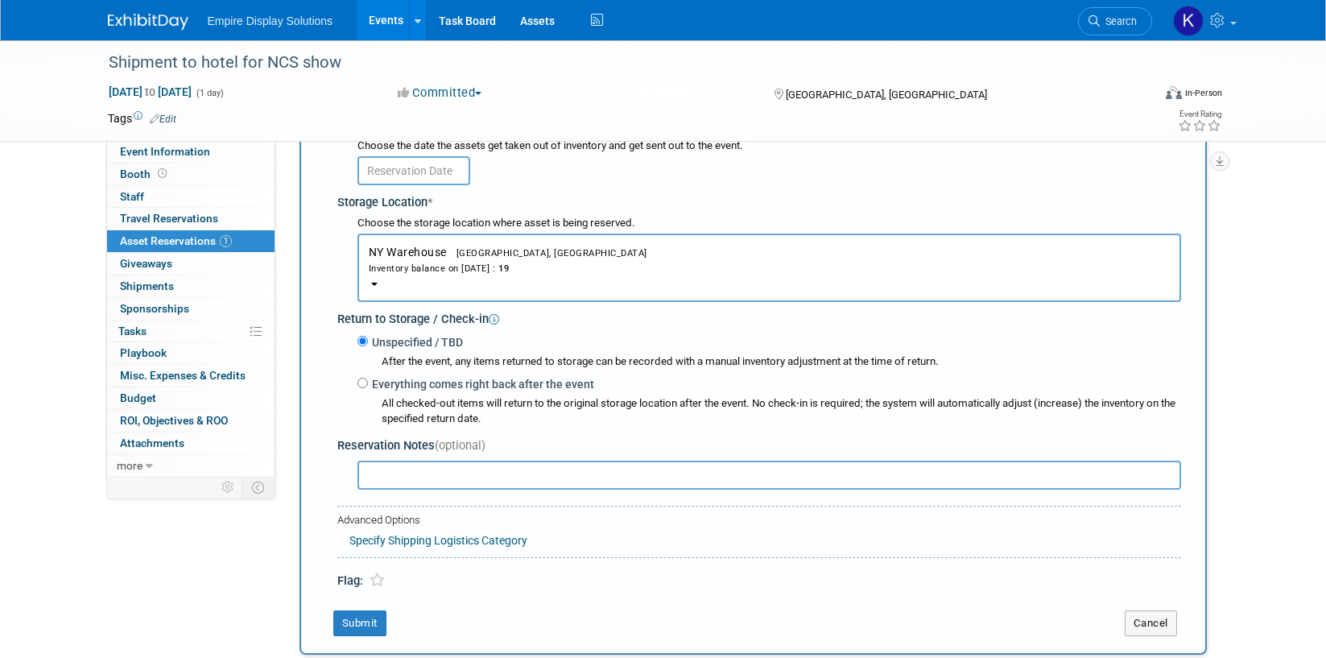
scroll to position [243, 0]
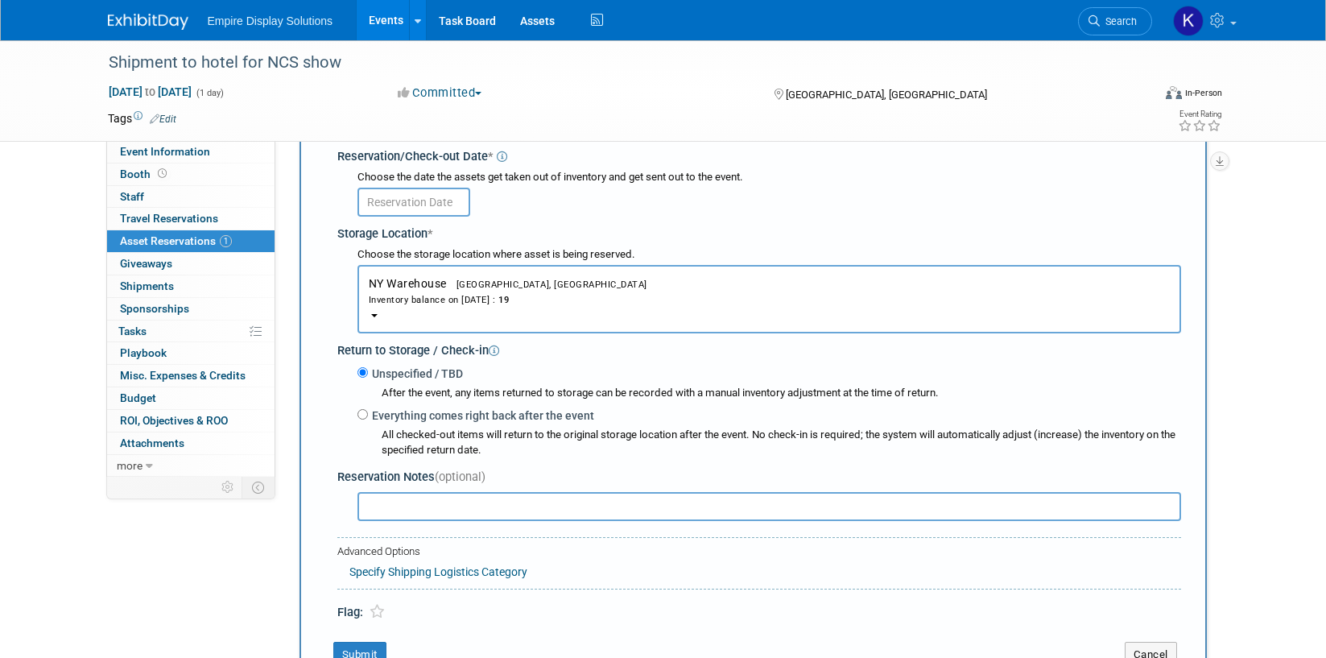
type input "10"
click at [394, 203] on input "text" at bounding box center [413, 202] width 113 height 29
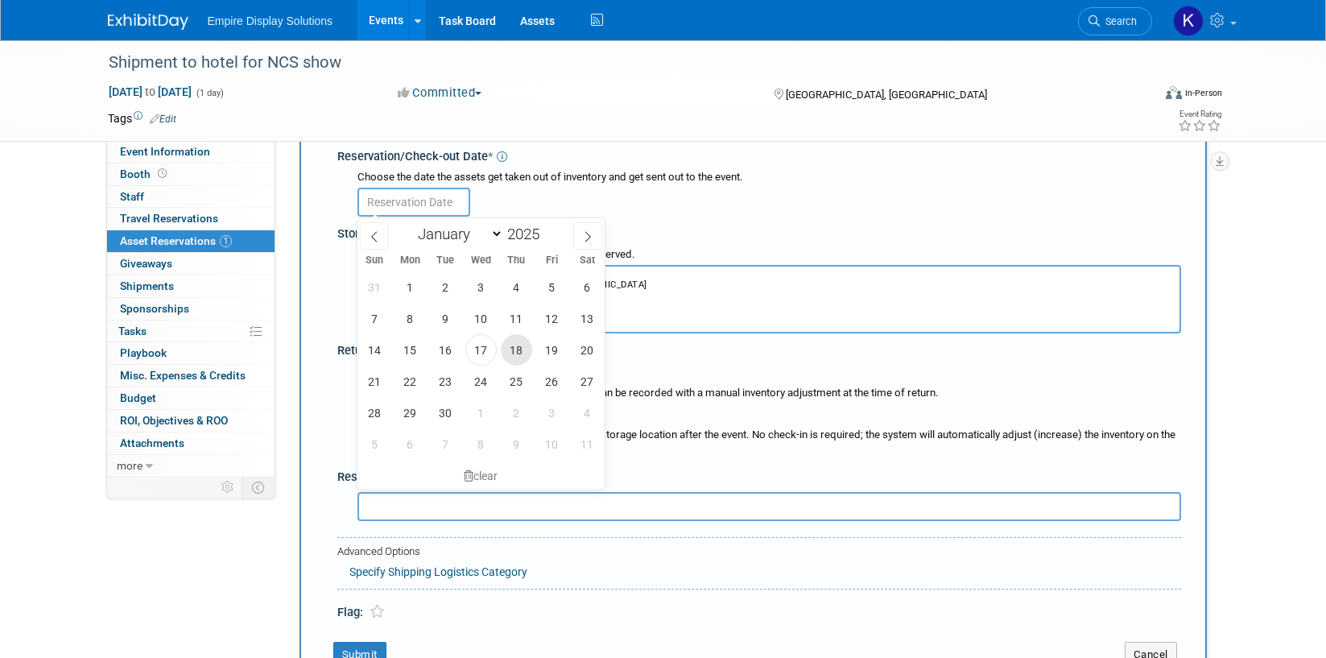
click at [514, 348] on span "18" at bounding box center [516, 349] width 31 height 31
type input "Sep 18, 2025"
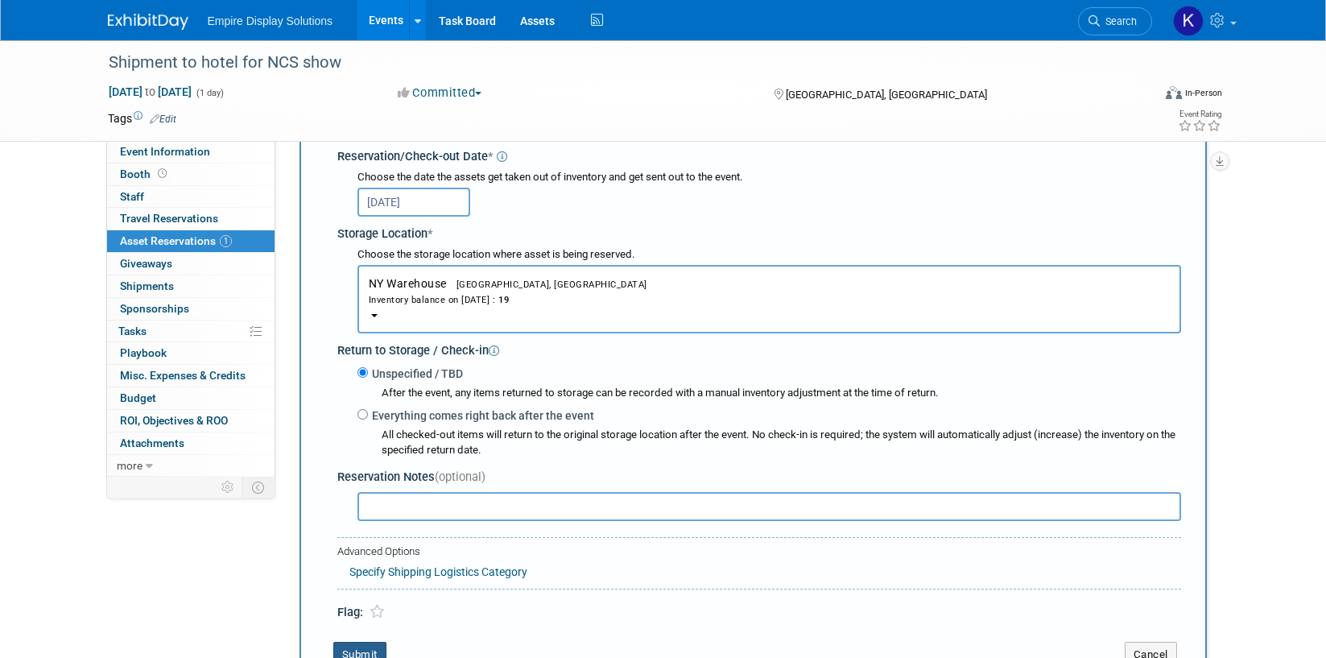
click at [357, 646] on button "Submit" at bounding box center [359, 655] width 53 height 26
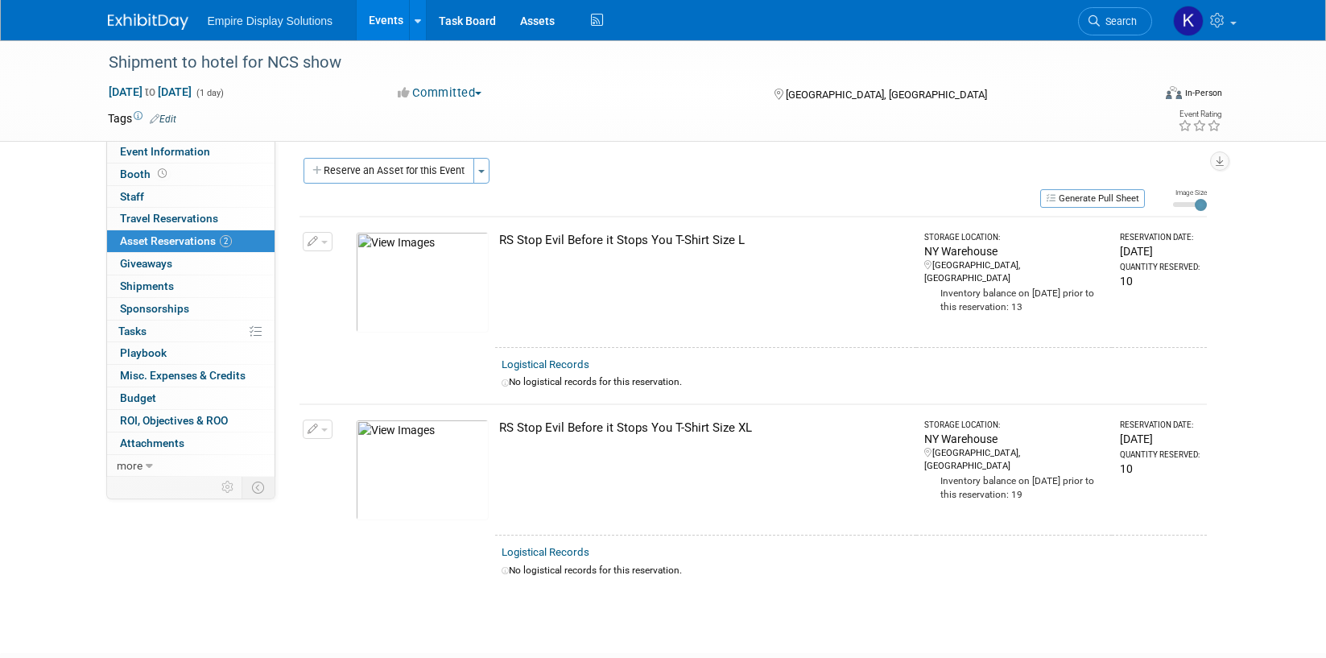
scroll to position [0, 0]
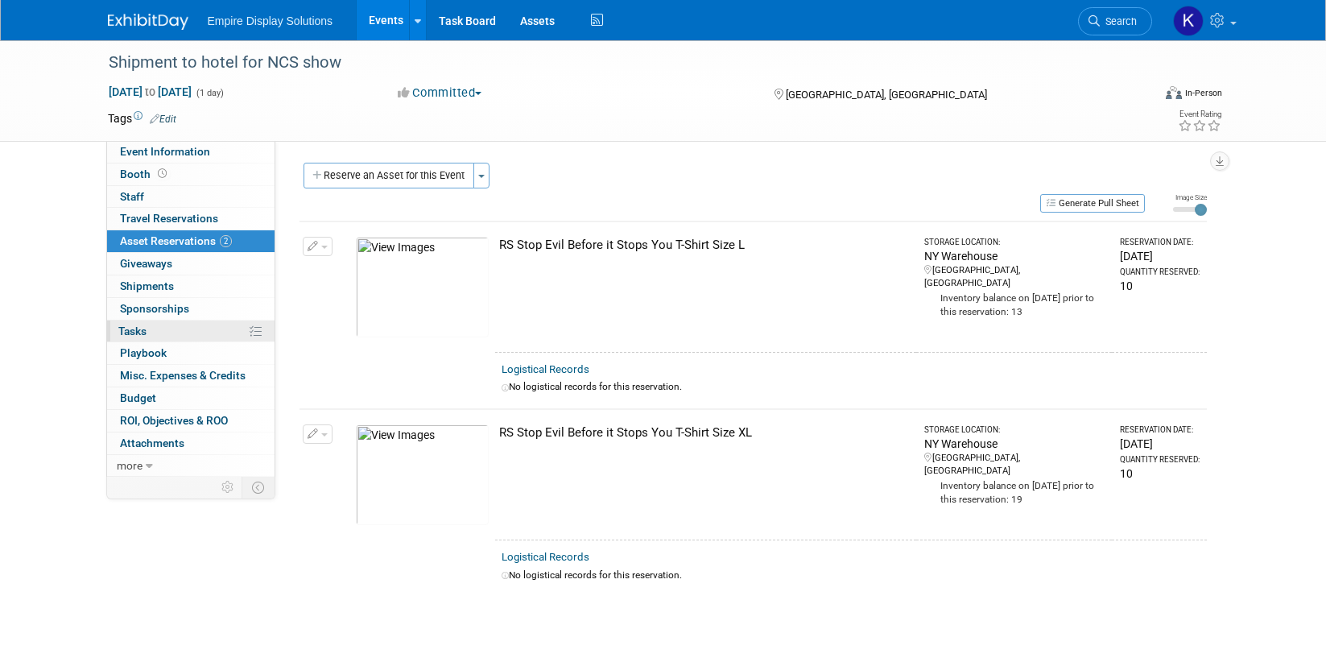
click at [169, 326] on link "0% Tasks 0%" at bounding box center [190, 331] width 167 height 22
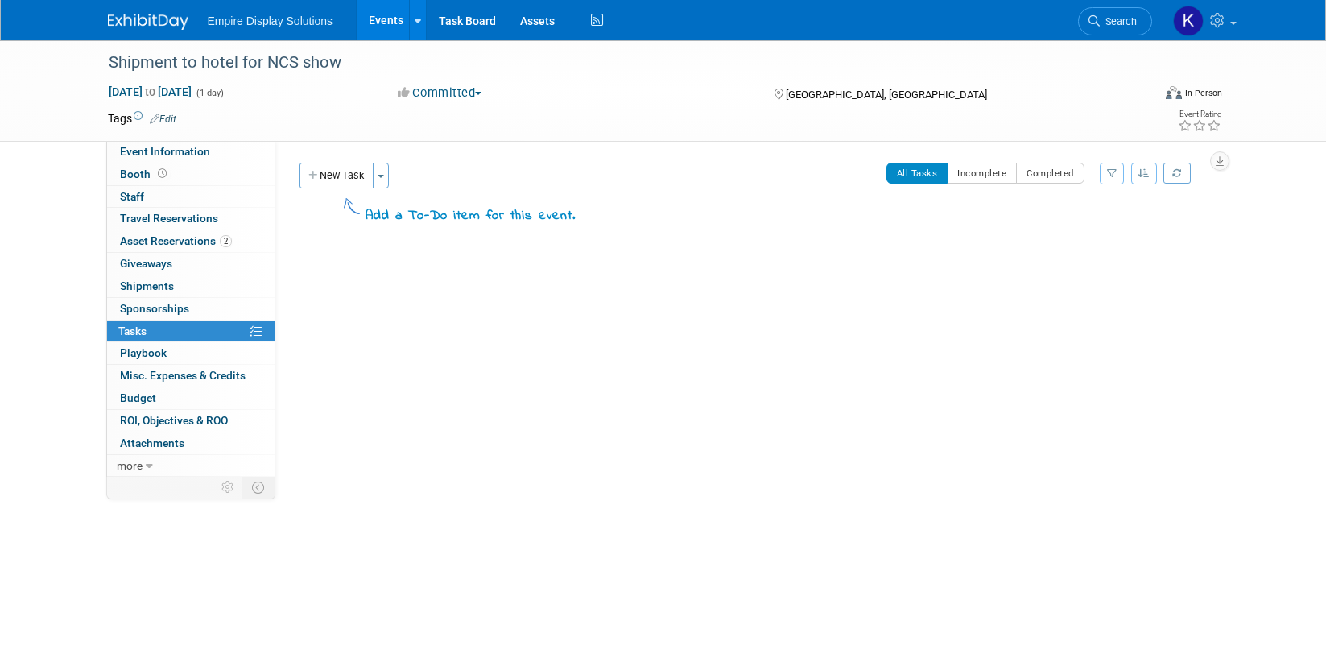
click at [338, 159] on div "Event Website: Edit Event Venue Name: Embassy Suites by Hilton Huntsville Event…" at bounding box center [747, 309] width 944 height 336
click at [341, 171] on button "New Task" at bounding box center [336, 176] width 74 height 26
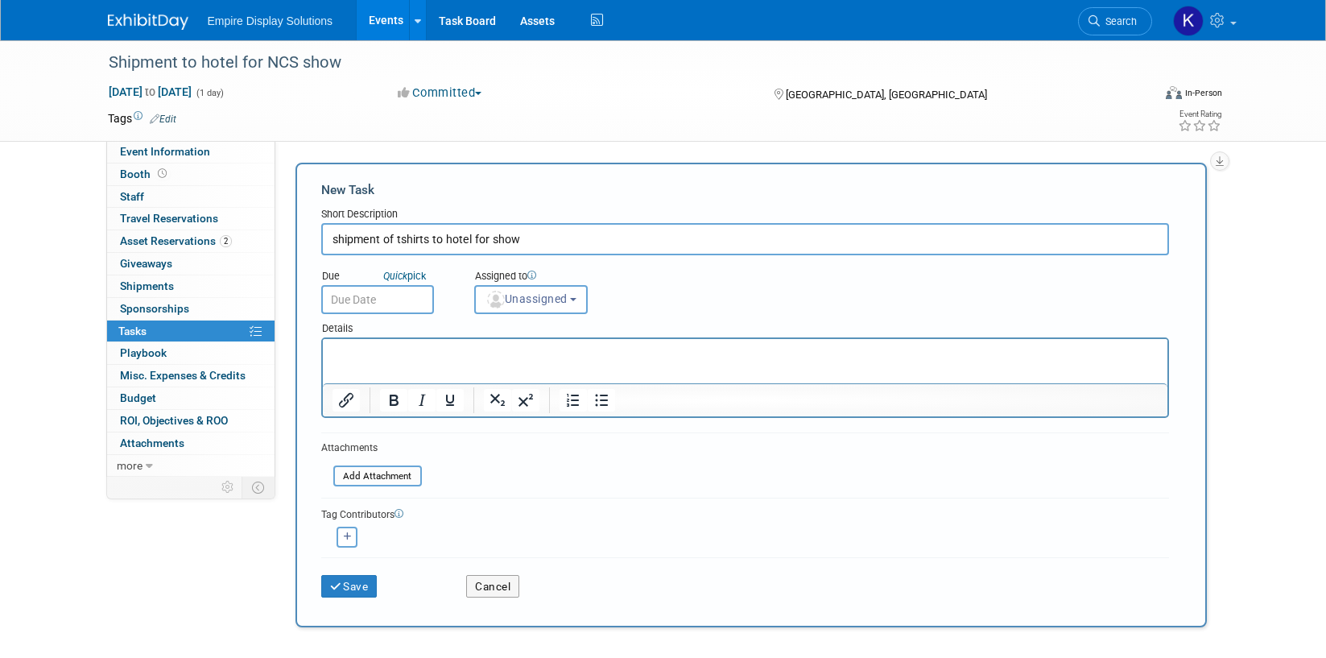
type input "shipment of tshirts to hotel for show"
click at [369, 291] on input "text" at bounding box center [377, 299] width 113 height 29
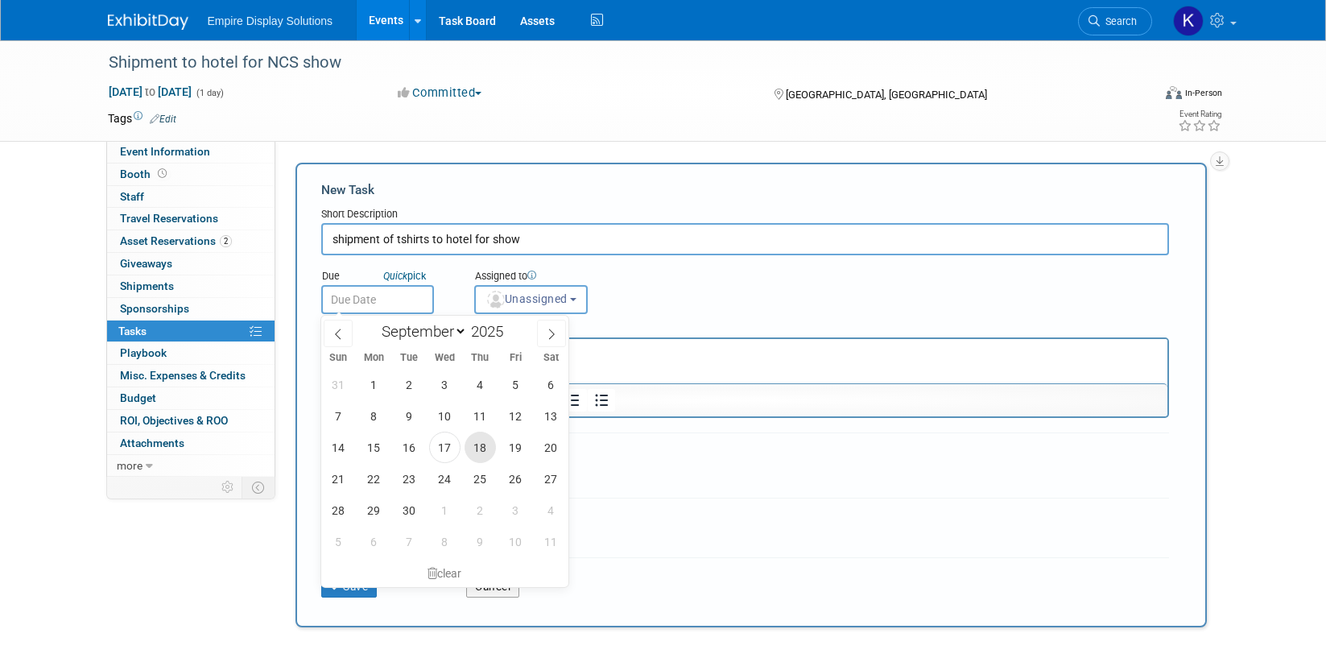
click at [477, 437] on span "18" at bounding box center [480, 447] width 31 height 31
type input "Sep 18, 2025"
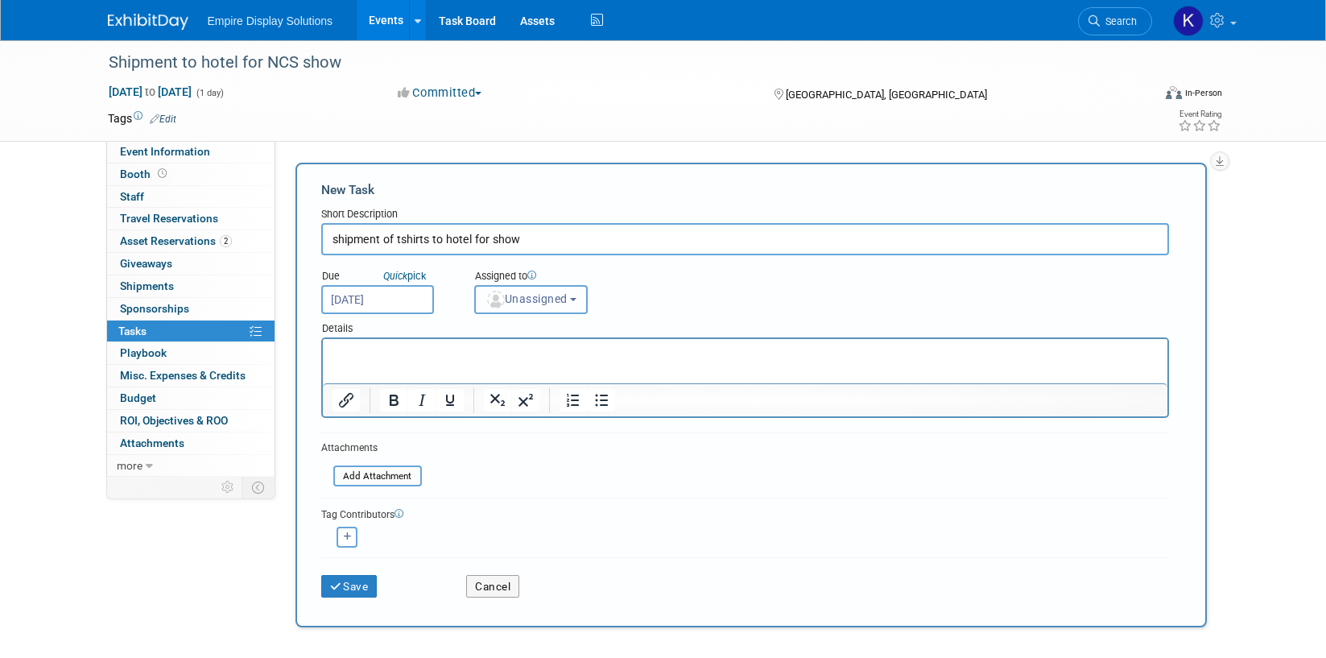
click at [583, 291] on button "Unassigned" at bounding box center [531, 299] width 114 height 29
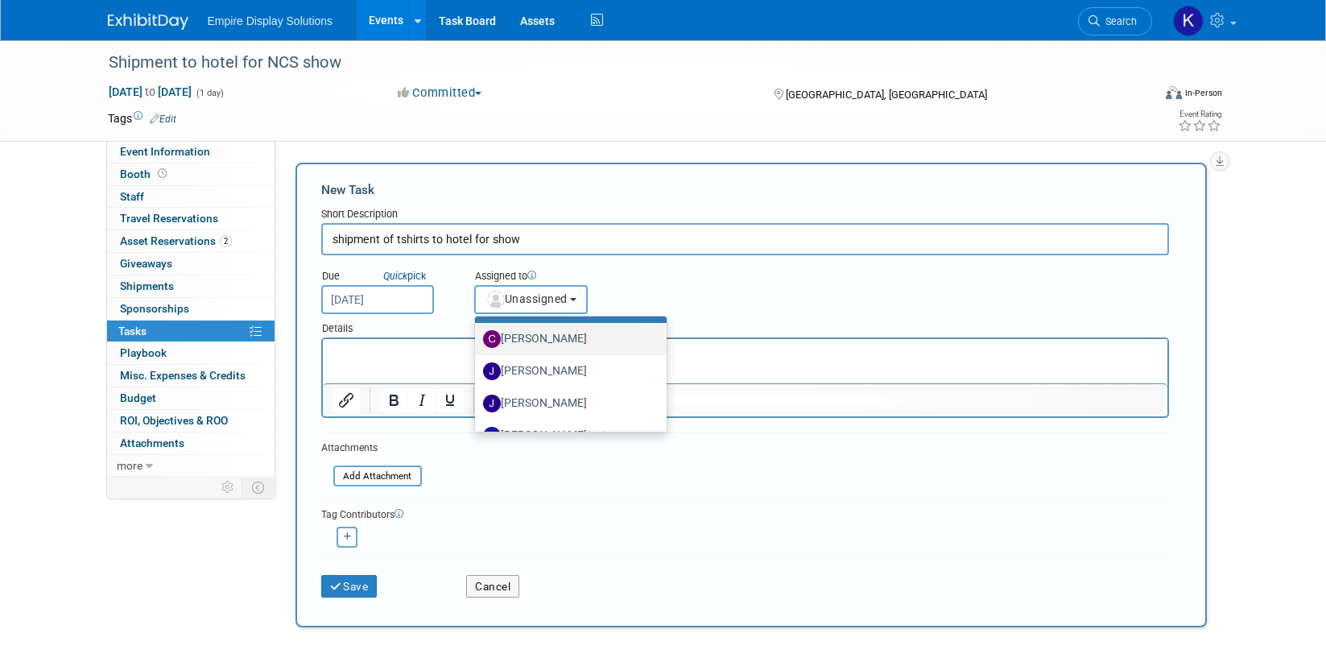
scroll to position [87, 0]
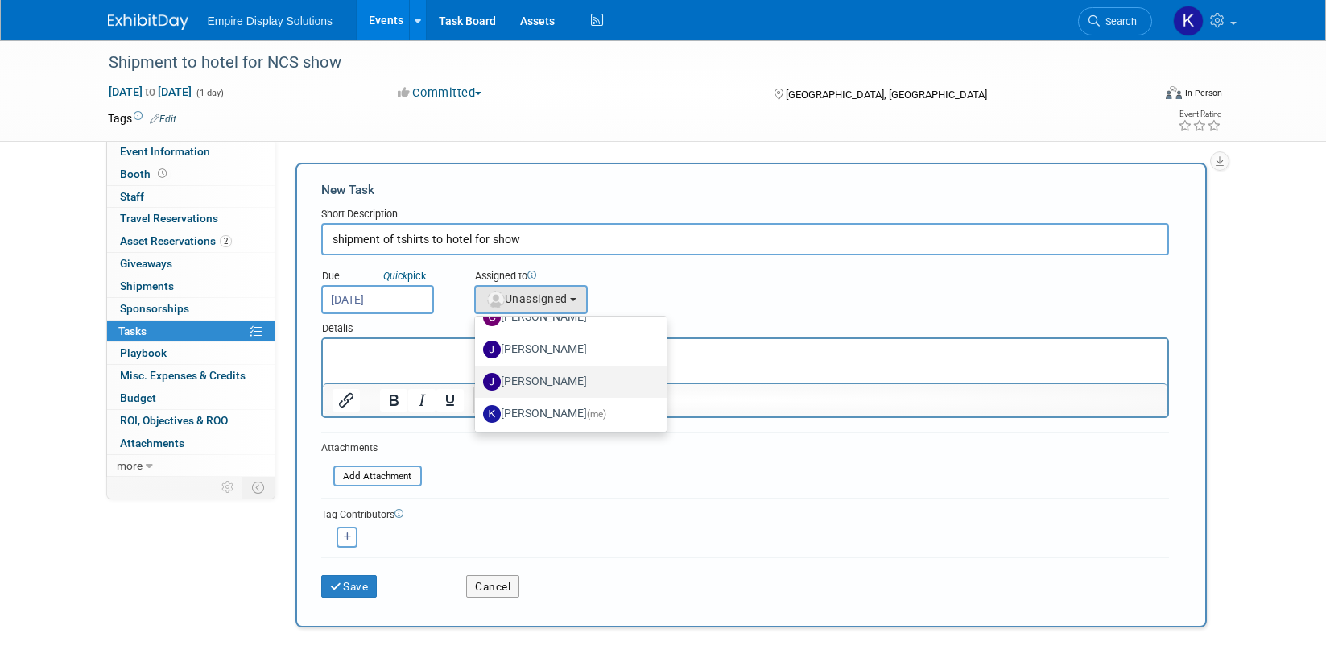
click at [554, 383] on label "Jessica Luyster" at bounding box center [567, 382] width 168 height 26
click at [477, 383] on input "Jessica Luyster" at bounding box center [472, 379] width 10 height 10
select select "d4550efa-913f-4d0f-84b6-87a8ca23c31c"
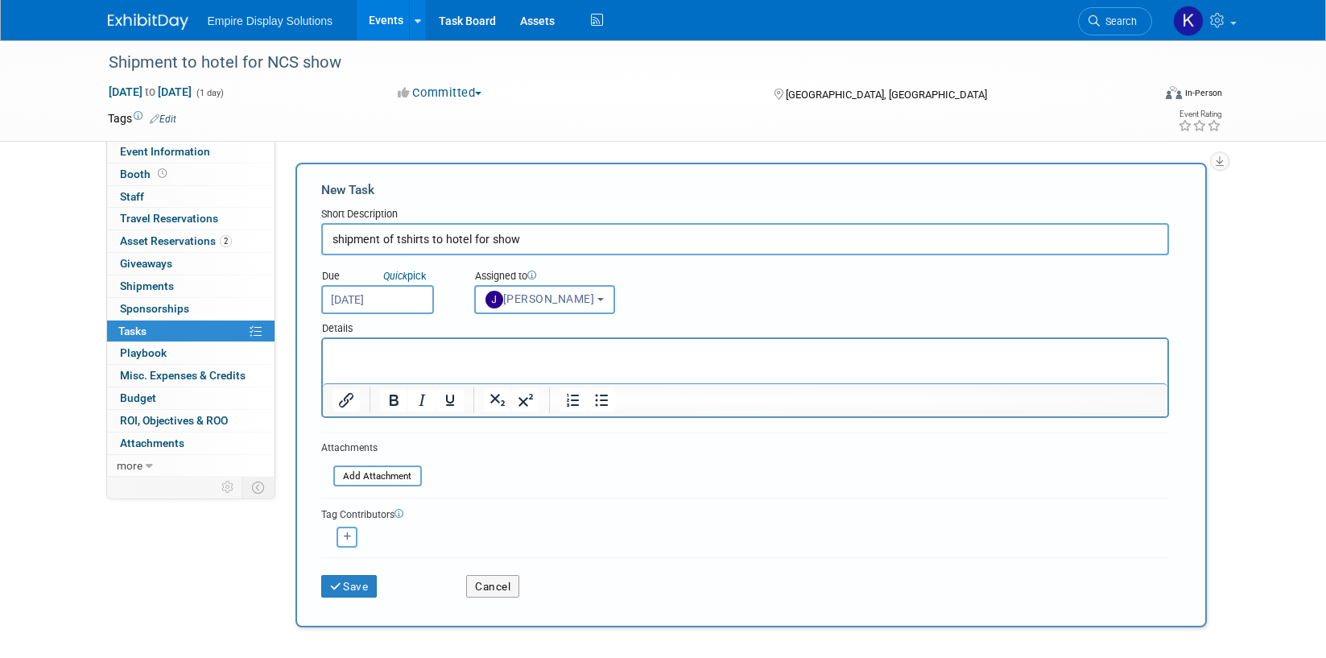
click at [473, 361] on html at bounding box center [744, 350] width 845 height 23
click at [359, 579] on button "Save" at bounding box center [349, 586] width 56 height 23
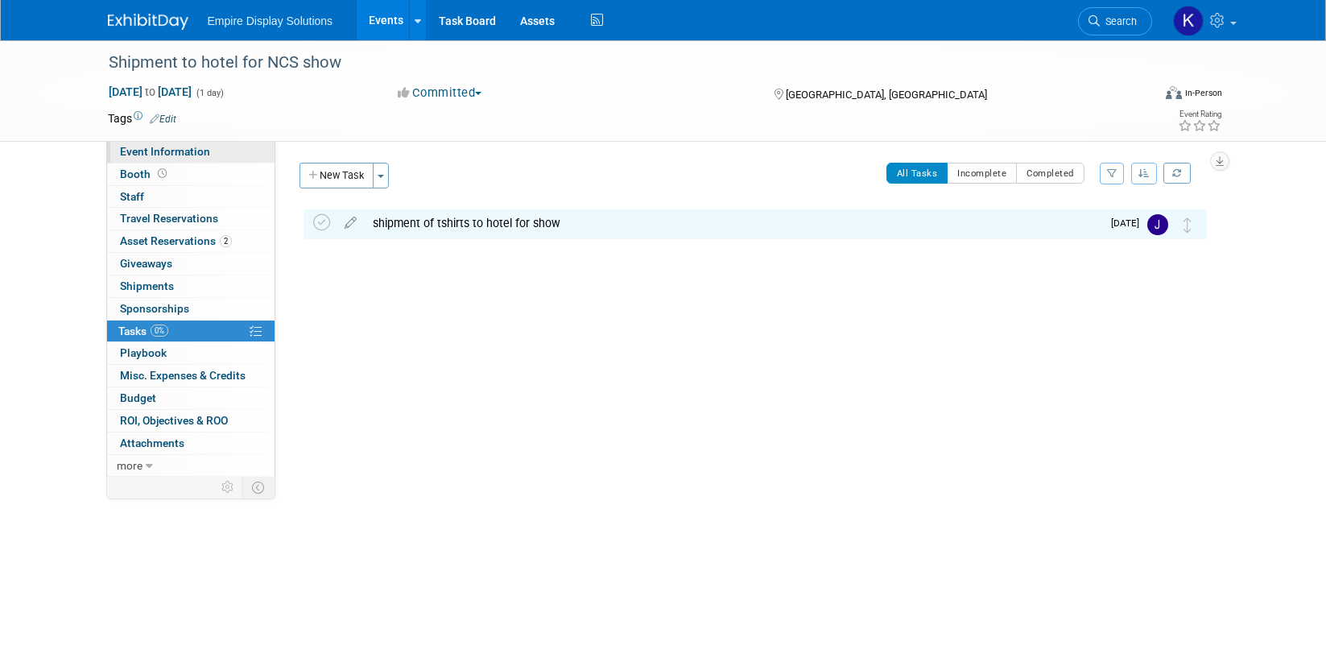
click at [177, 152] on span "Event Information" at bounding box center [165, 151] width 90 height 13
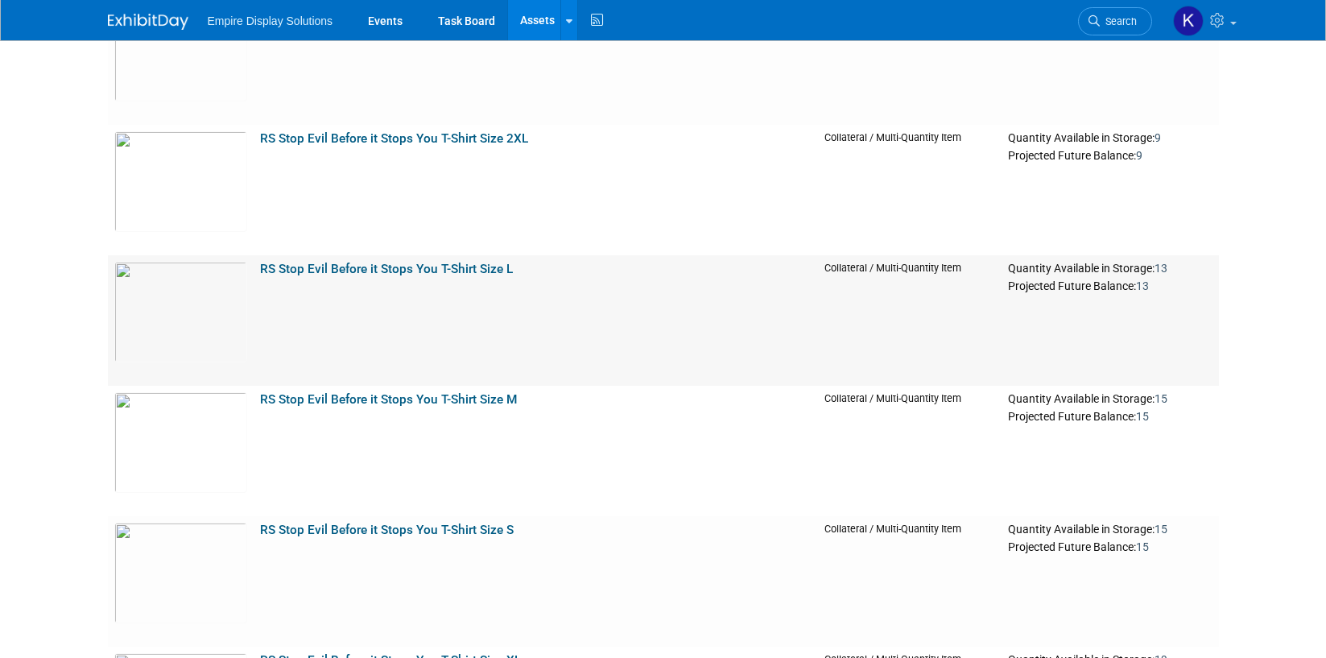
scroll to position [11054, 0]
